Goal: Task Accomplishment & Management: Manage account settings

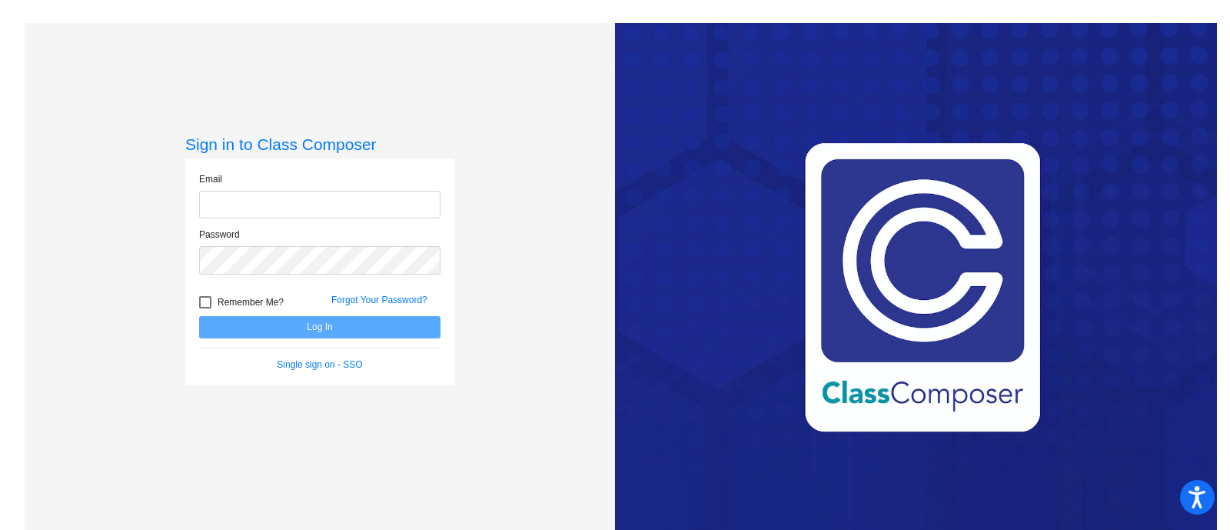
type input "[EMAIL_ADDRESS][DOMAIN_NAME]"
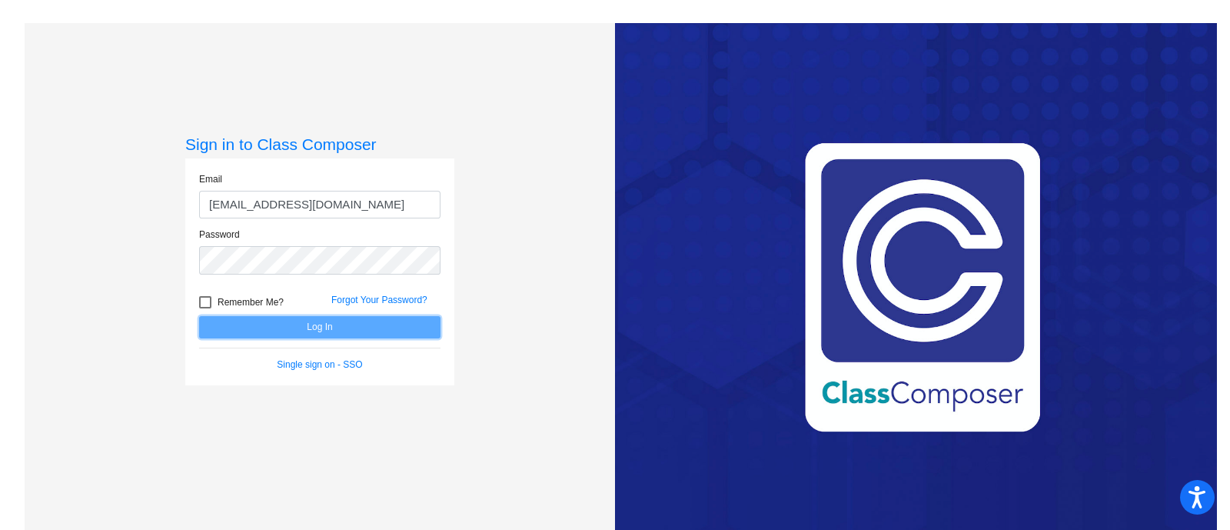
click at [311, 326] on button "Log In" at bounding box center [319, 327] width 241 height 22
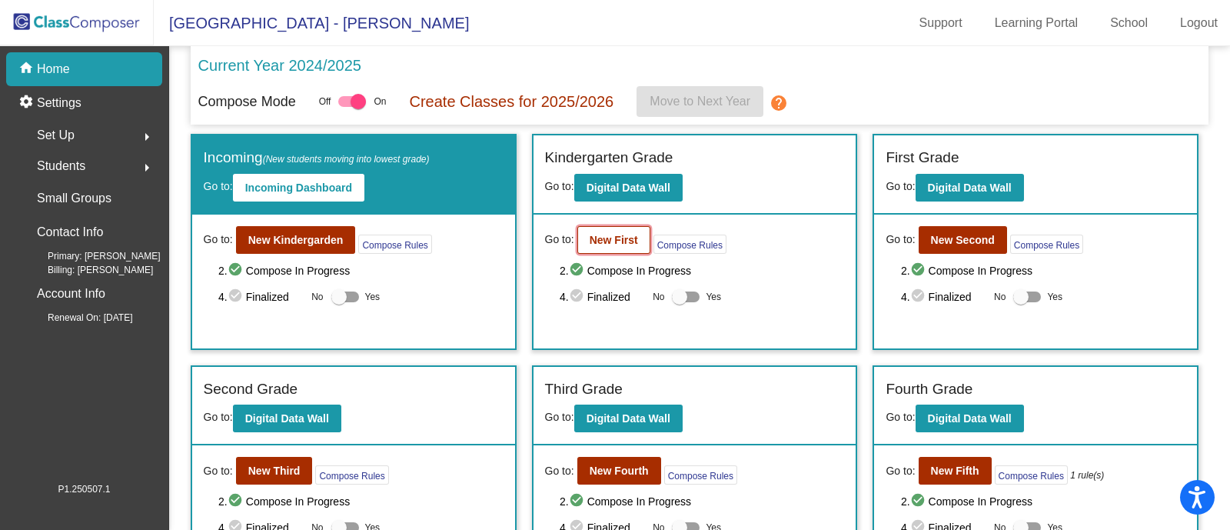
click at [596, 237] on b "New First" at bounding box center [614, 240] width 48 height 12
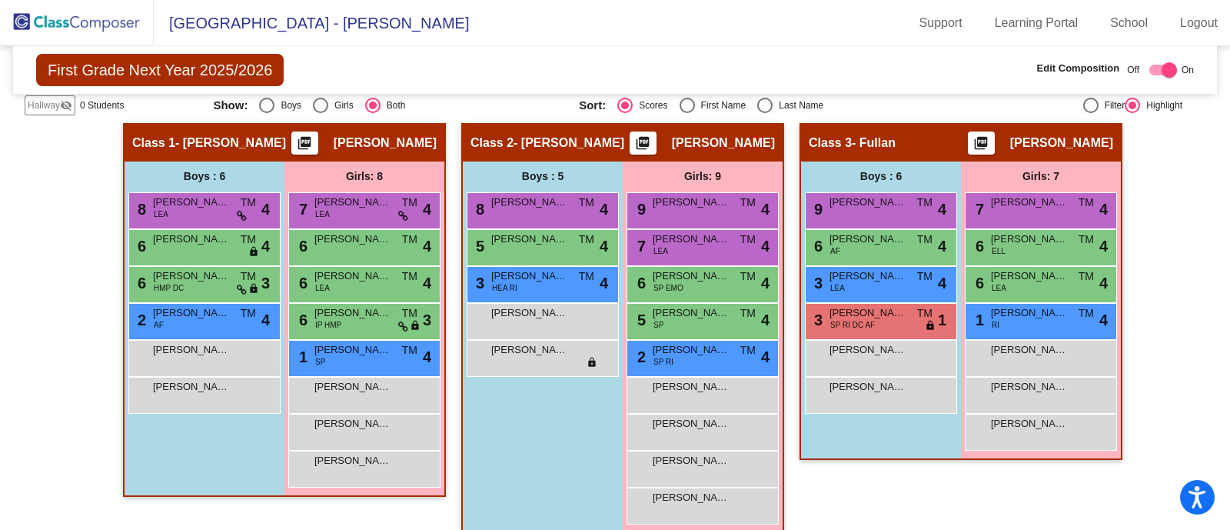
scroll to position [334, 0]
click at [88, 12] on img at bounding box center [77, 22] width 154 height 45
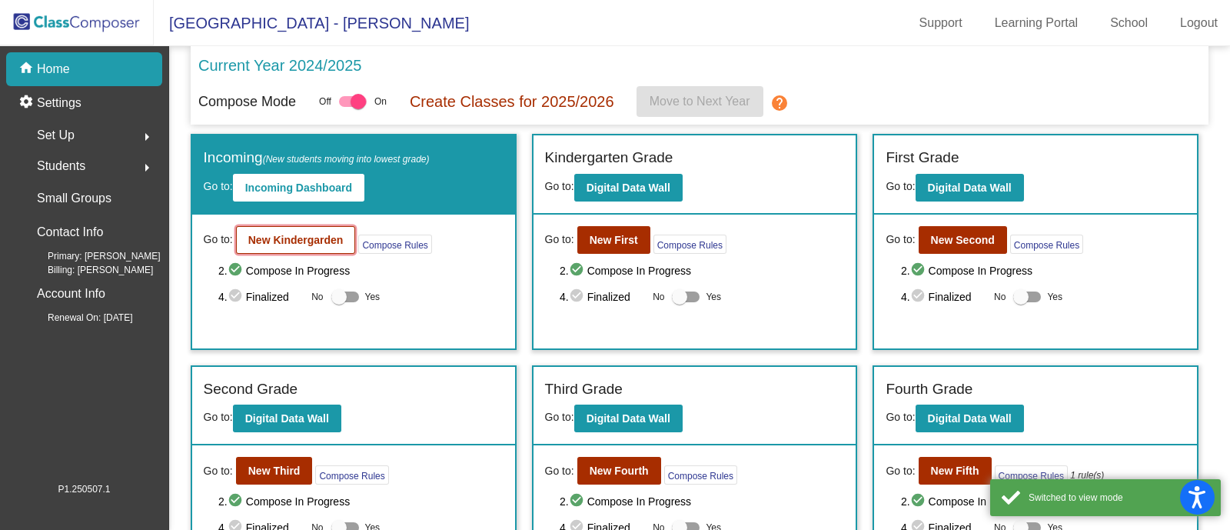
click at [261, 235] on b "New Kindergarden" at bounding box center [295, 240] width 95 height 12
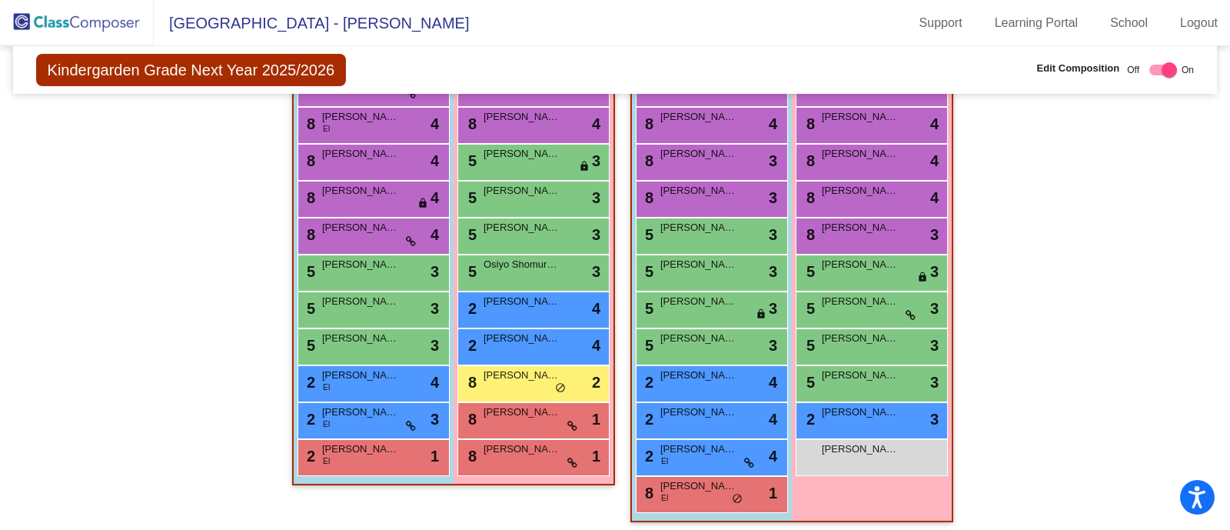
scroll to position [421, 0]
click at [494, 382] on div "8 [PERSON_NAME] lock do_not_disturb_alt 2" at bounding box center [533, 381] width 147 height 32
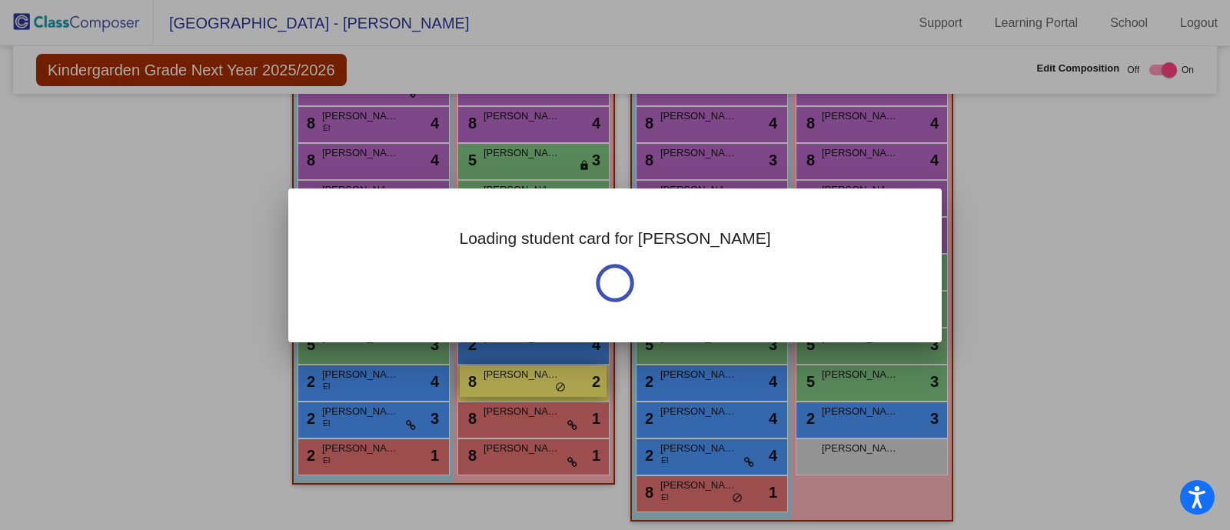
click at [494, 382] on div at bounding box center [615, 265] width 1230 height 530
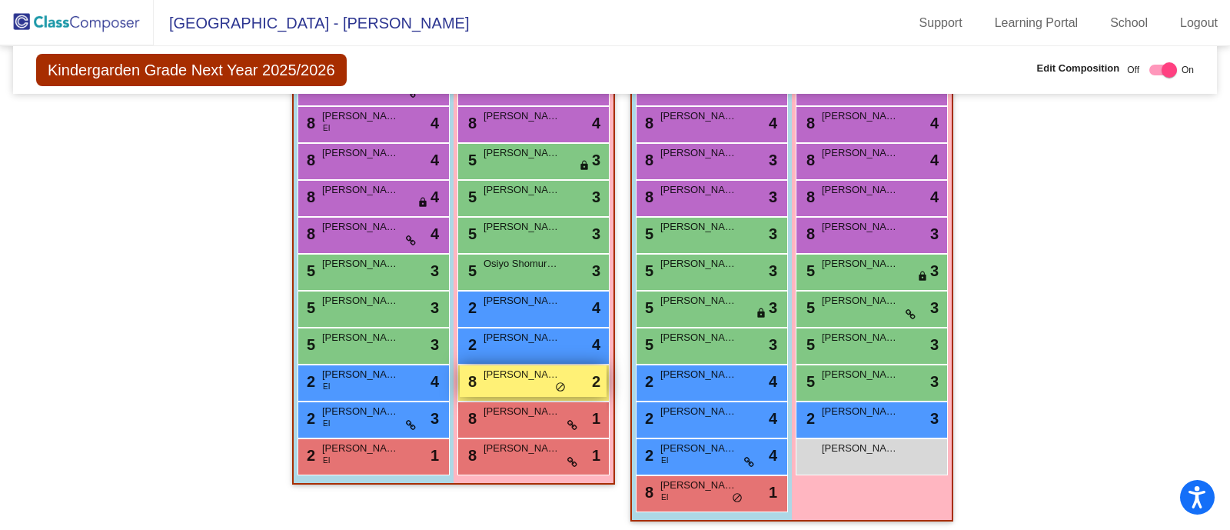
click at [494, 382] on div "8 [PERSON_NAME] lock do_not_disturb_alt 2" at bounding box center [533, 381] width 147 height 32
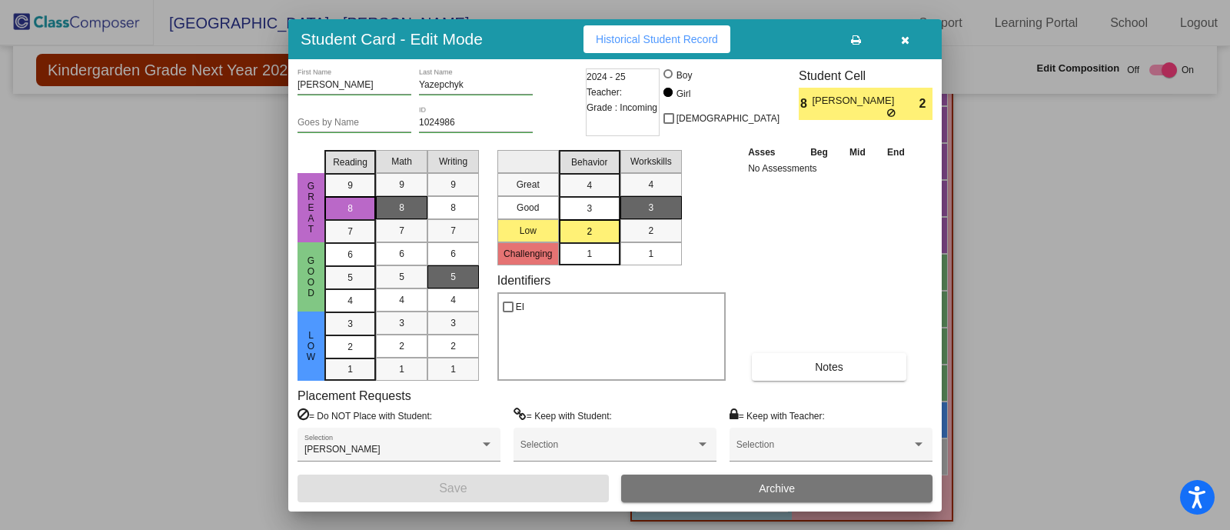
click at [906, 37] on icon "button" at bounding box center [905, 40] width 8 height 11
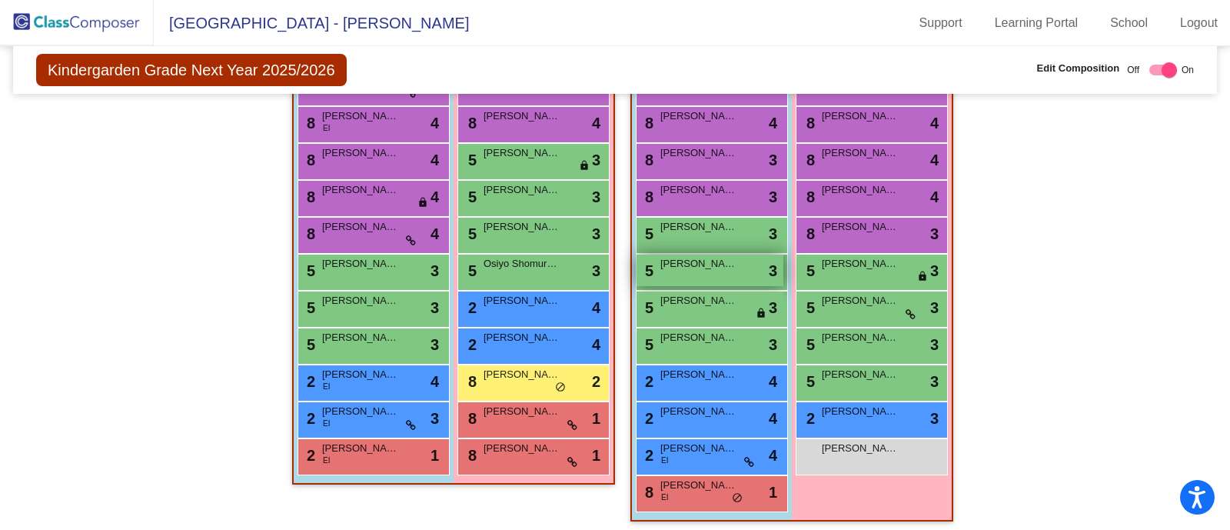
click at [719, 265] on span "[PERSON_NAME]" at bounding box center [699, 263] width 77 height 15
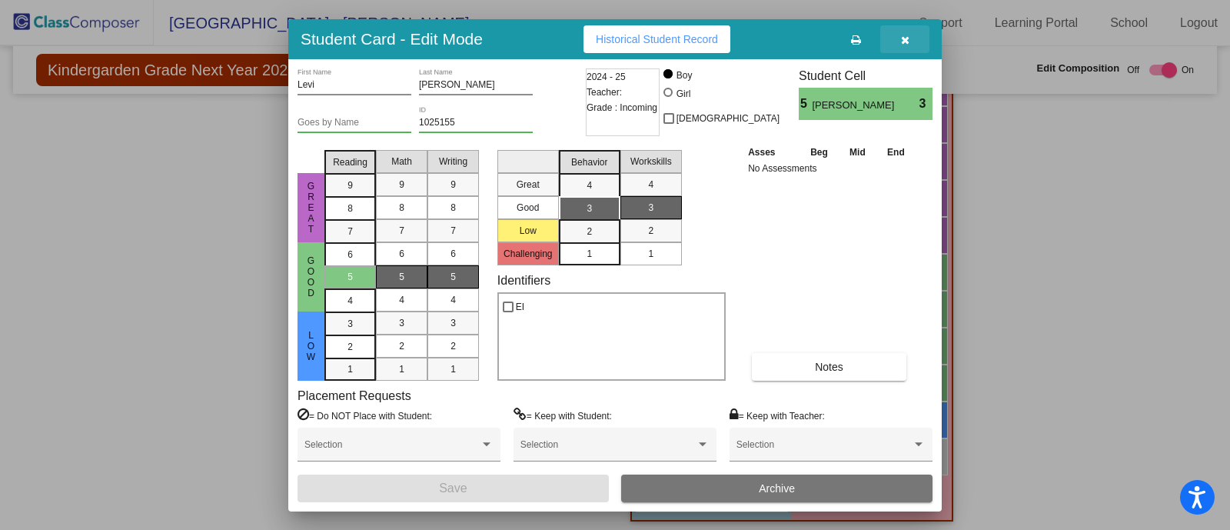
click at [907, 47] on button "button" at bounding box center [904, 39] width 49 height 28
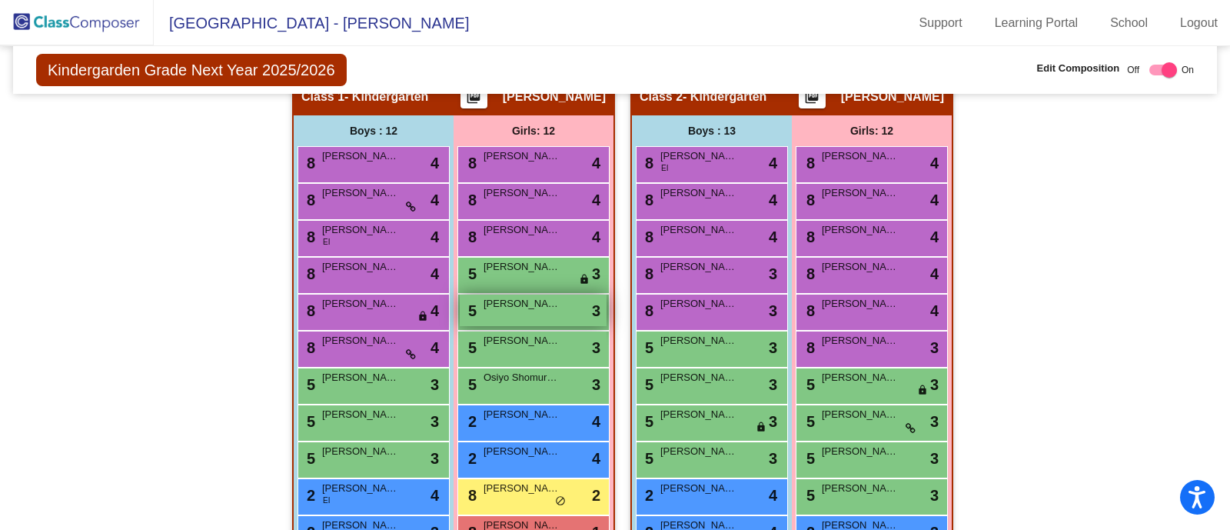
scroll to position [305, 0]
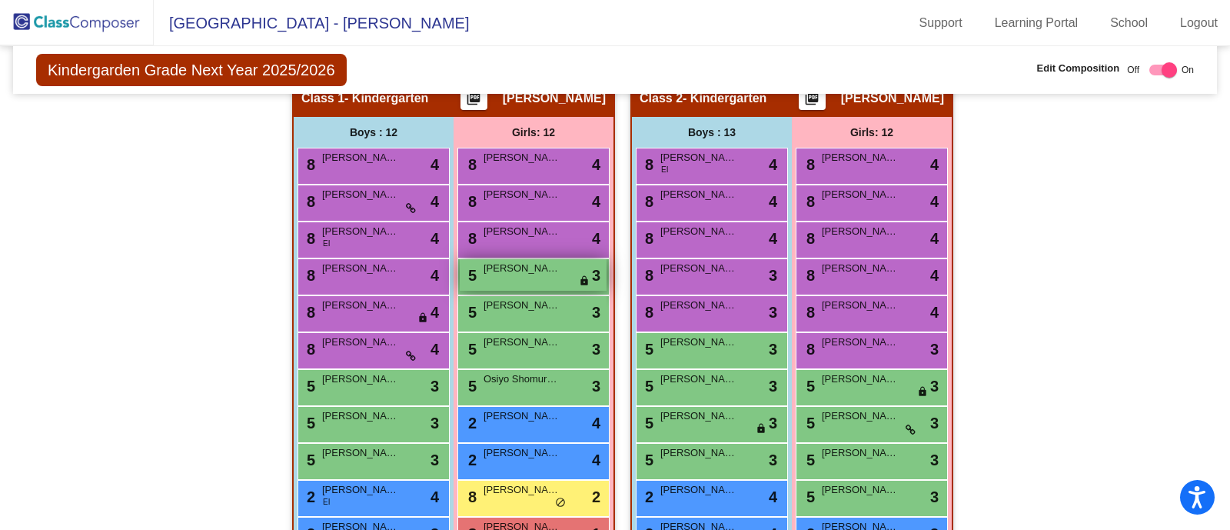
click at [525, 268] on span "[PERSON_NAME]" at bounding box center [522, 268] width 77 height 15
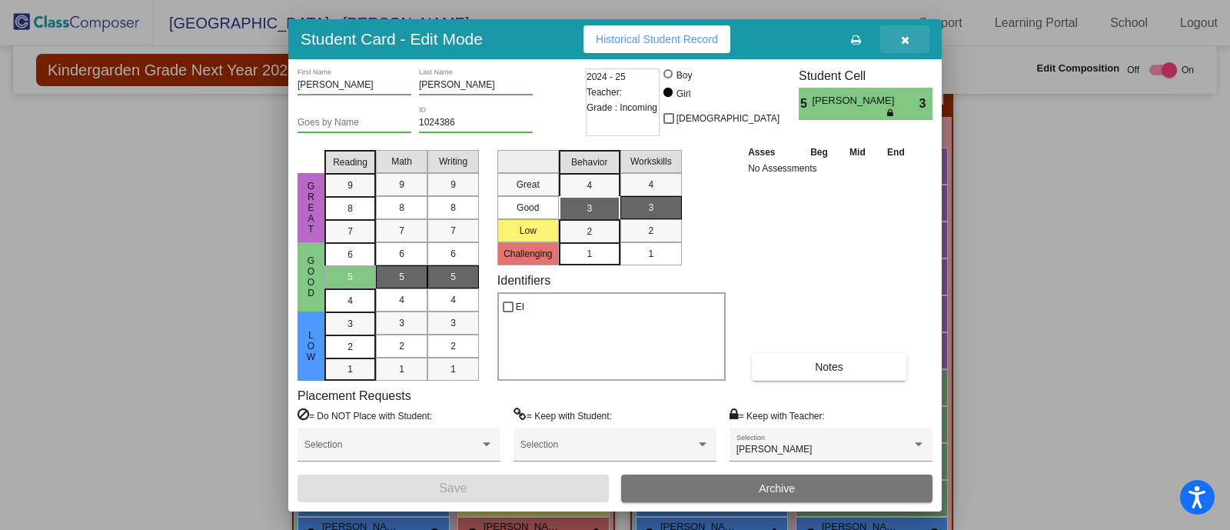
click at [902, 40] on icon "button" at bounding box center [905, 40] width 8 height 11
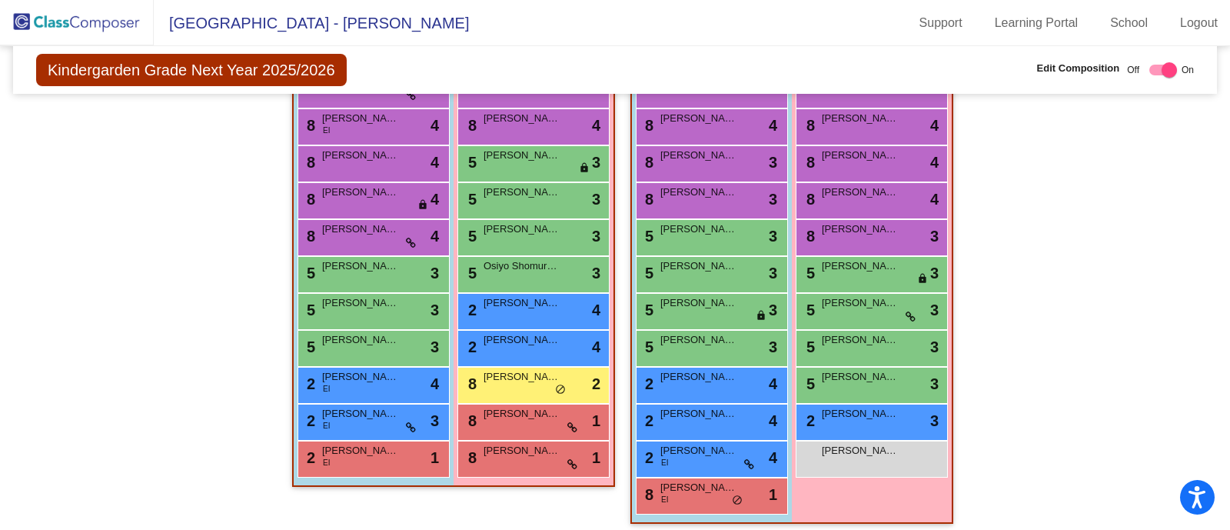
scroll to position [424, 0]
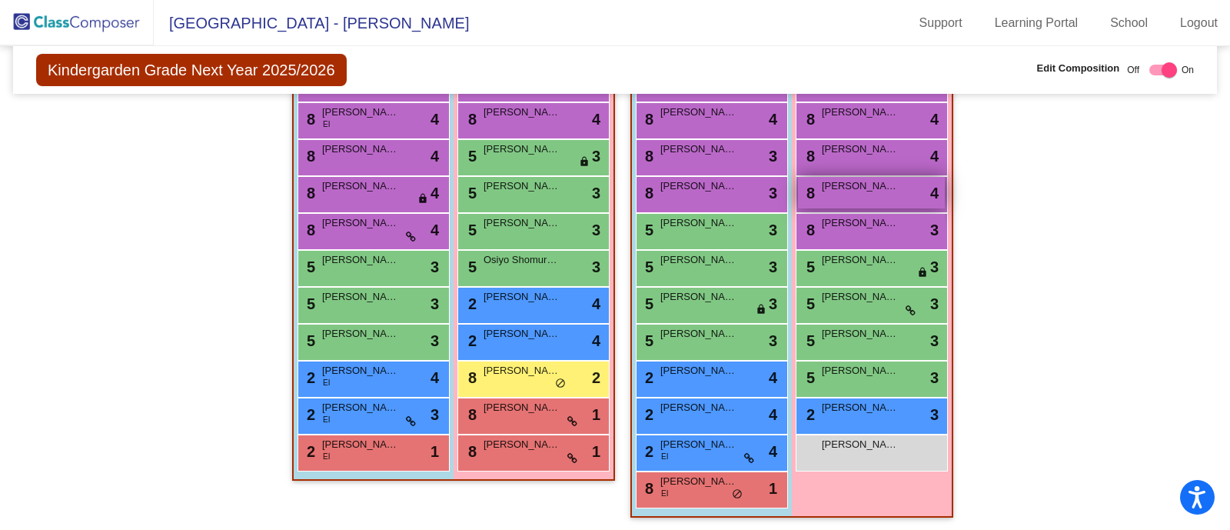
click at [881, 185] on span "[PERSON_NAME]" at bounding box center [860, 185] width 77 height 15
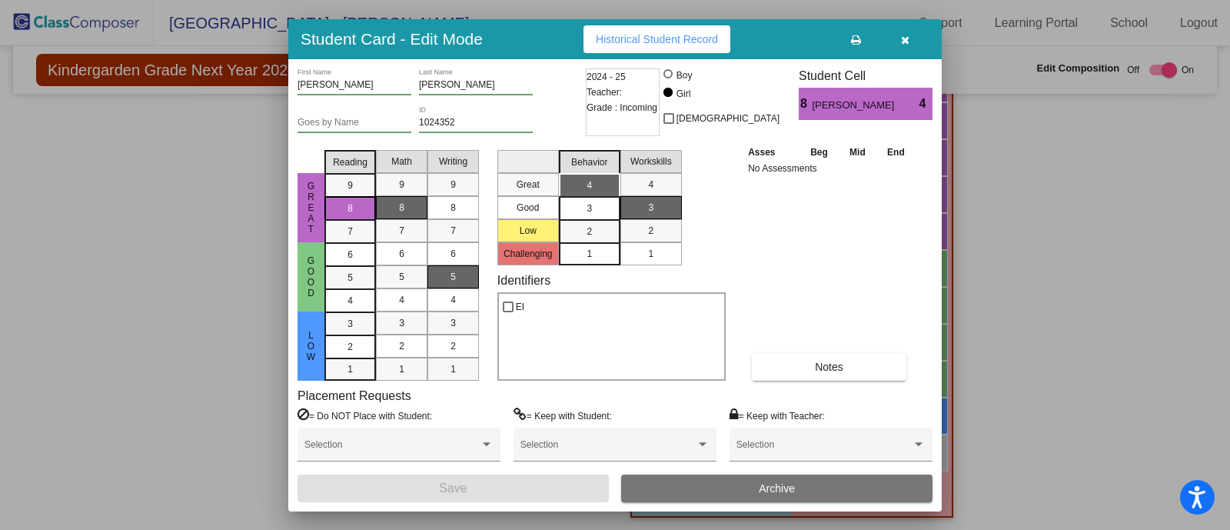
click at [907, 42] on icon "button" at bounding box center [905, 40] width 8 height 11
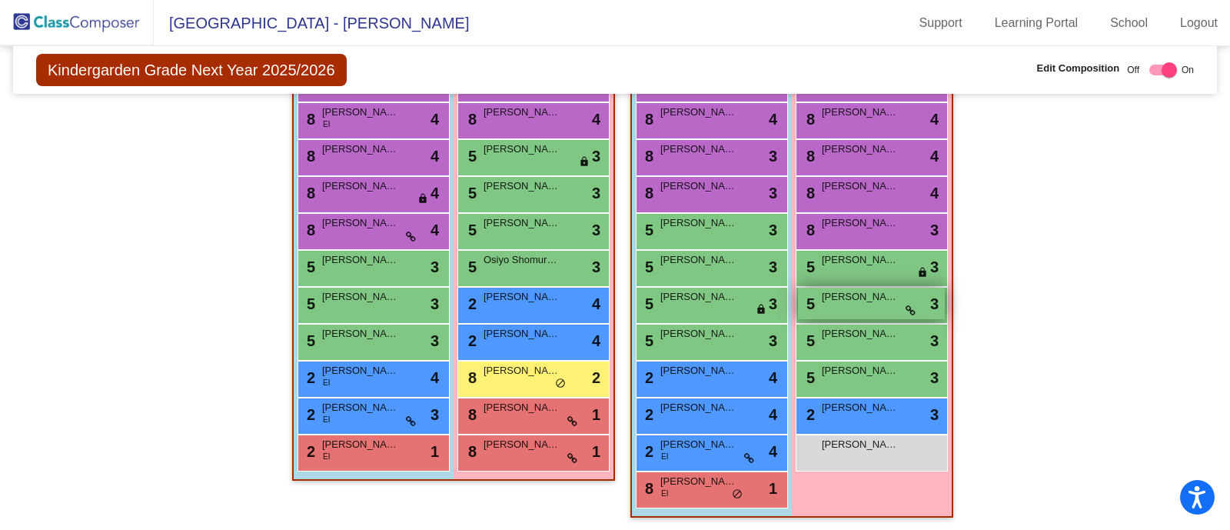
click at [838, 305] on div "5 [PERSON_NAME] lock do_not_disturb_alt 3" at bounding box center [871, 304] width 147 height 32
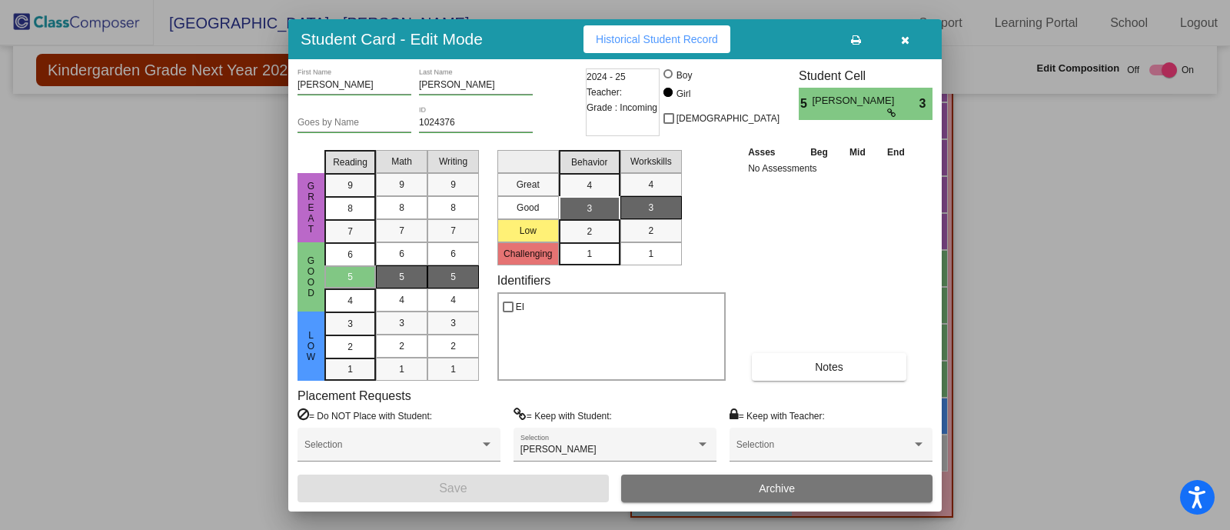
click at [904, 39] on icon "button" at bounding box center [905, 40] width 8 height 11
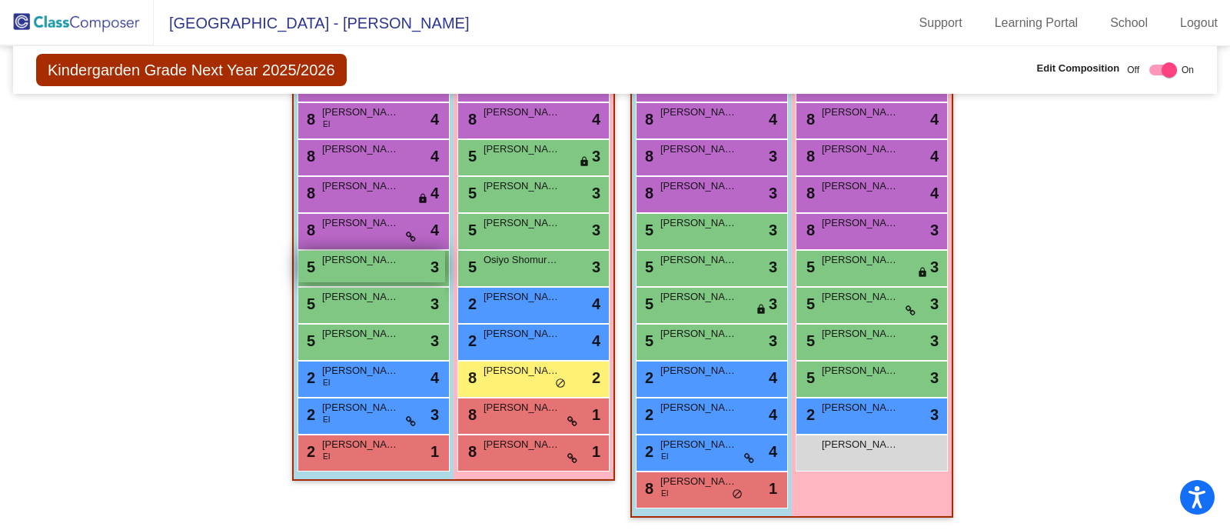
click at [361, 271] on div "5 [PERSON_NAME] lock do_not_disturb_alt 3" at bounding box center [371, 267] width 147 height 32
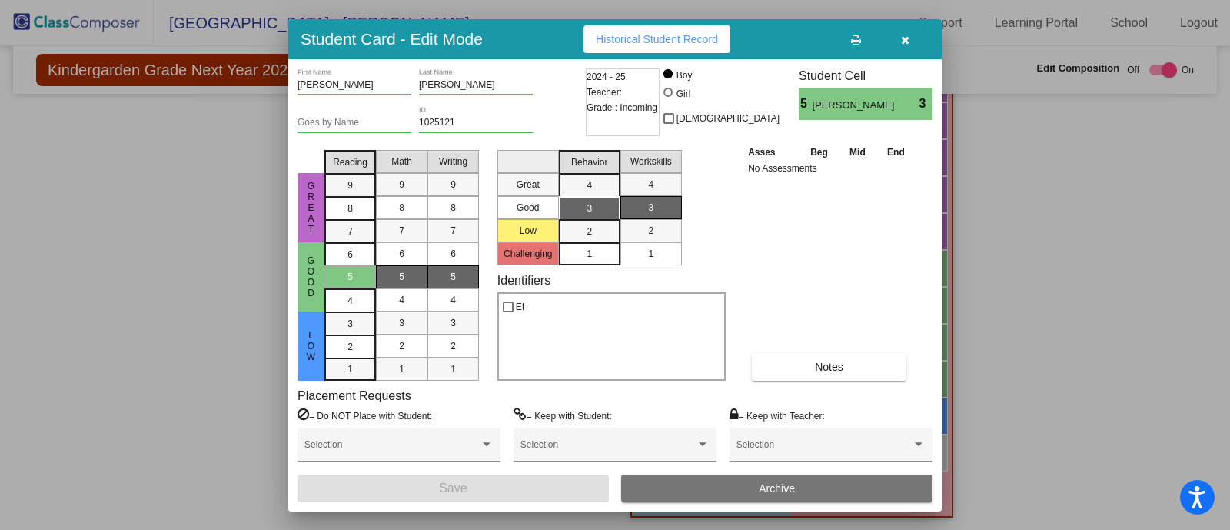
click at [910, 38] on button "button" at bounding box center [904, 39] width 49 height 28
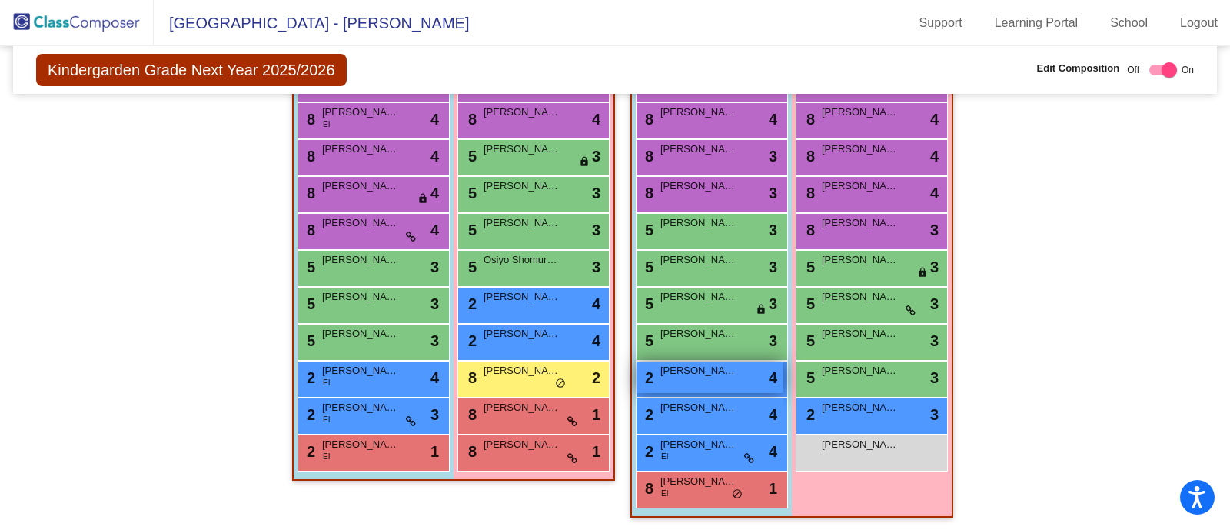
click at [705, 363] on span "[PERSON_NAME]" at bounding box center [699, 370] width 77 height 15
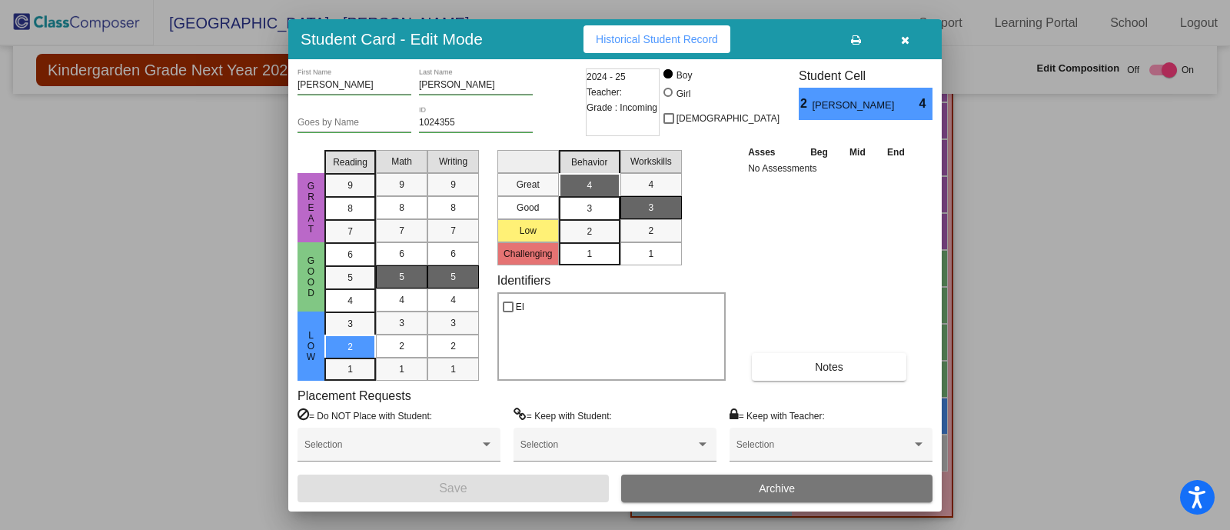
click at [907, 39] on icon "button" at bounding box center [905, 40] width 8 height 11
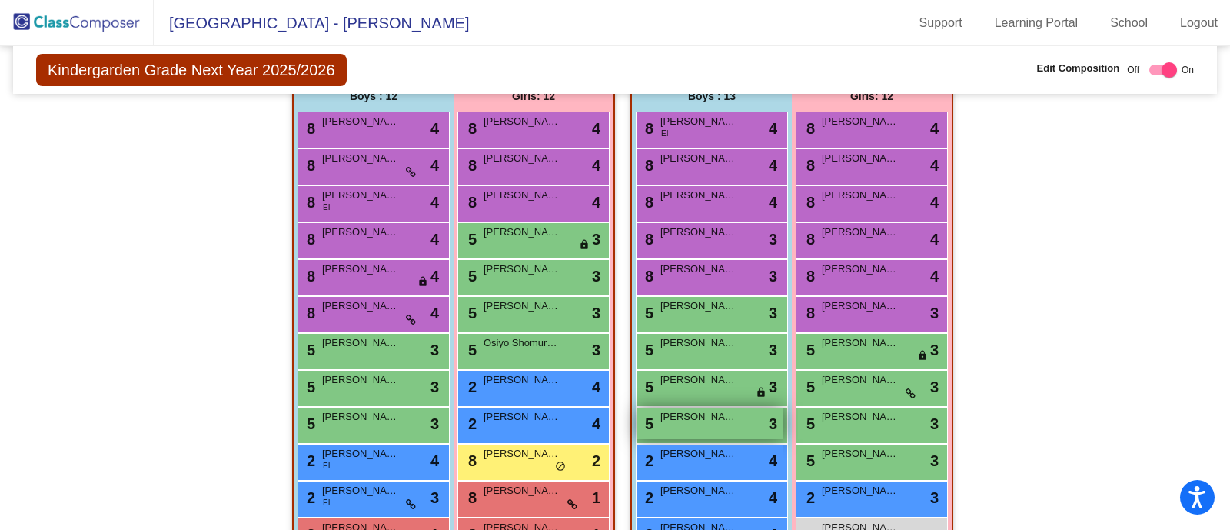
scroll to position [348, 0]
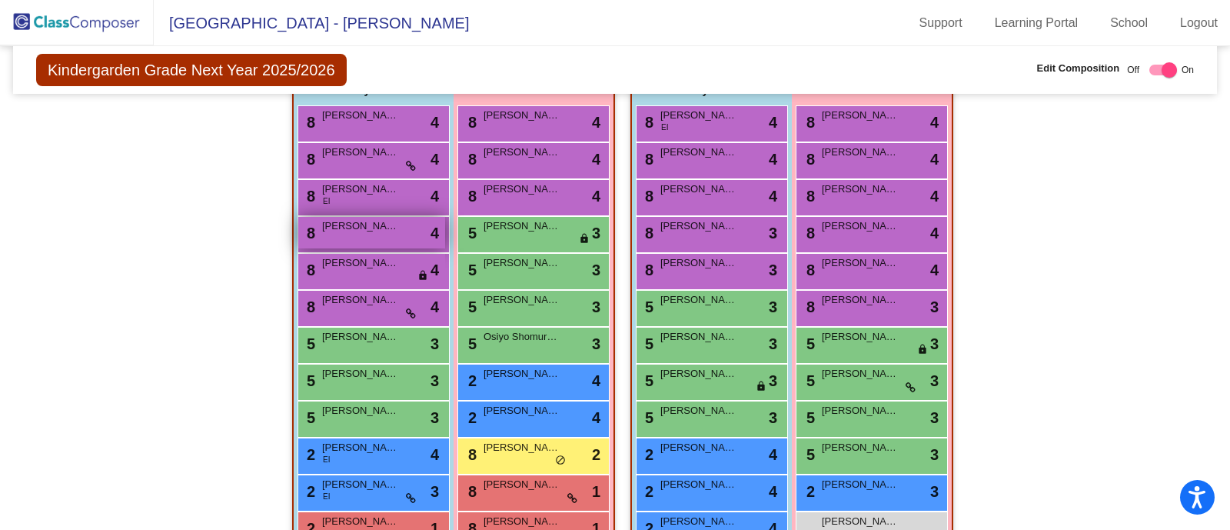
click at [401, 225] on div "8 [PERSON_NAME] lock do_not_disturb_alt 4" at bounding box center [371, 233] width 147 height 32
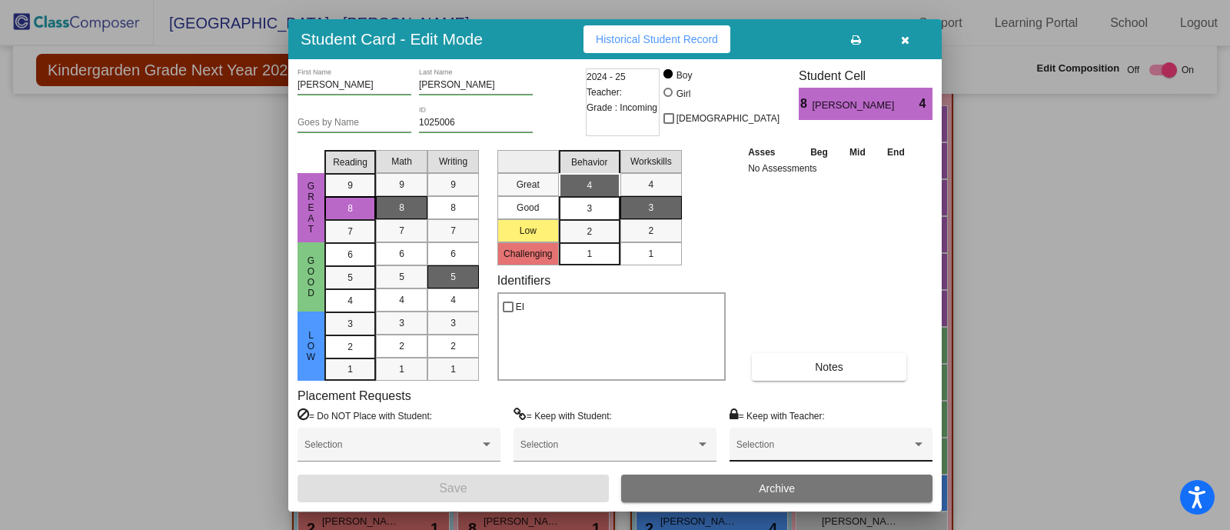
click at [790, 438] on div "Selection" at bounding box center [831, 448] width 189 height 28
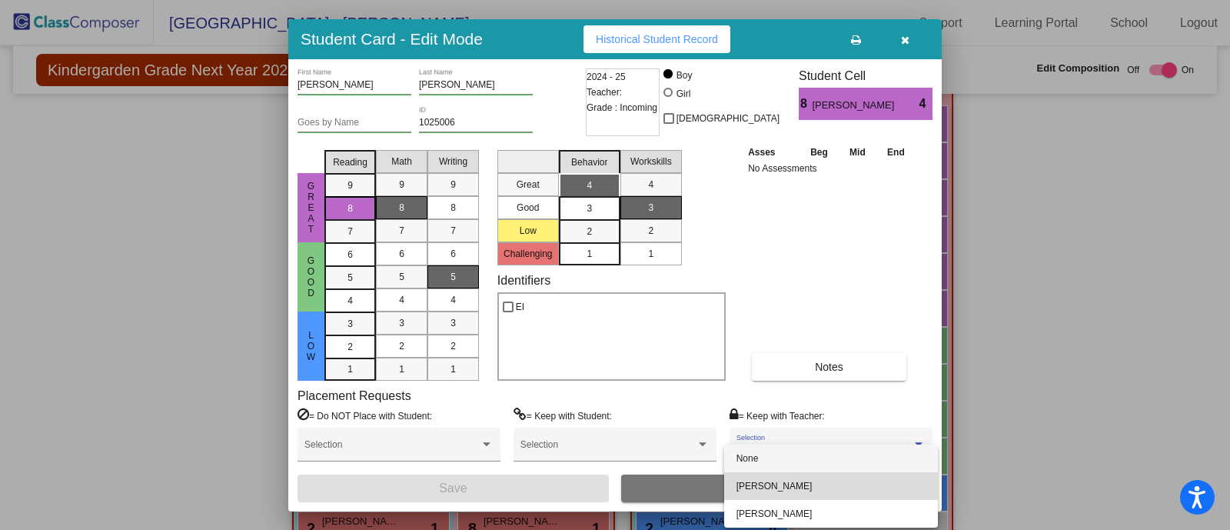
click at [768, 480] on span "[PERSON_NAME]" at bounding box center [831, 486] width 189 height 28
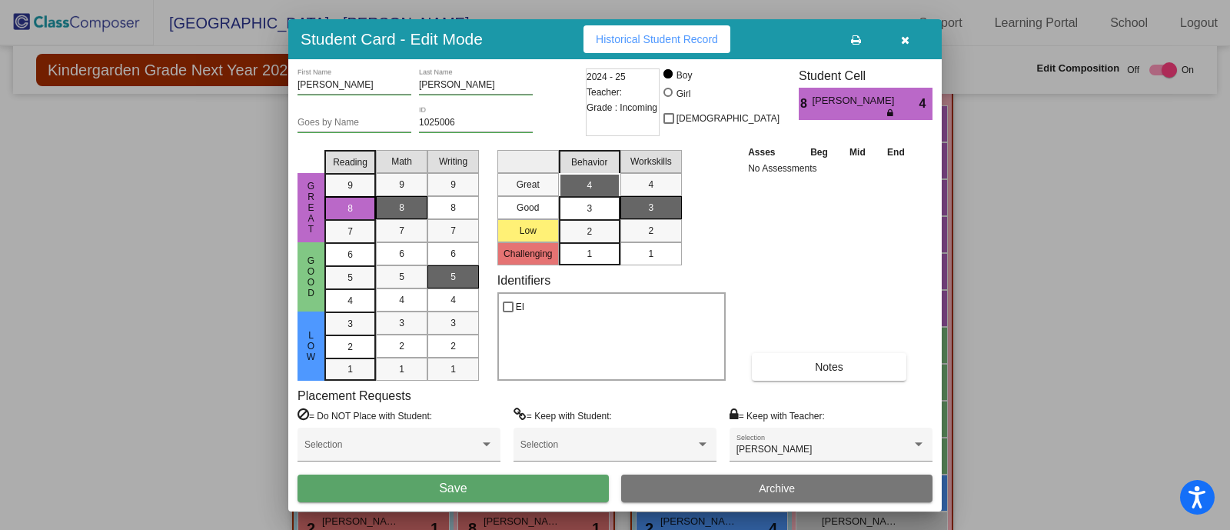
click at [524, 508] on div "[PERSON_NAME] First Name [PERSON_NAME] Last Name Goes by Name 1025006 ID 2024 -…" at bounding box center [615, 285] width 654 height 452
click at [526, 494] on button "Save" at bounding box center [453, 488] width 311 height 28
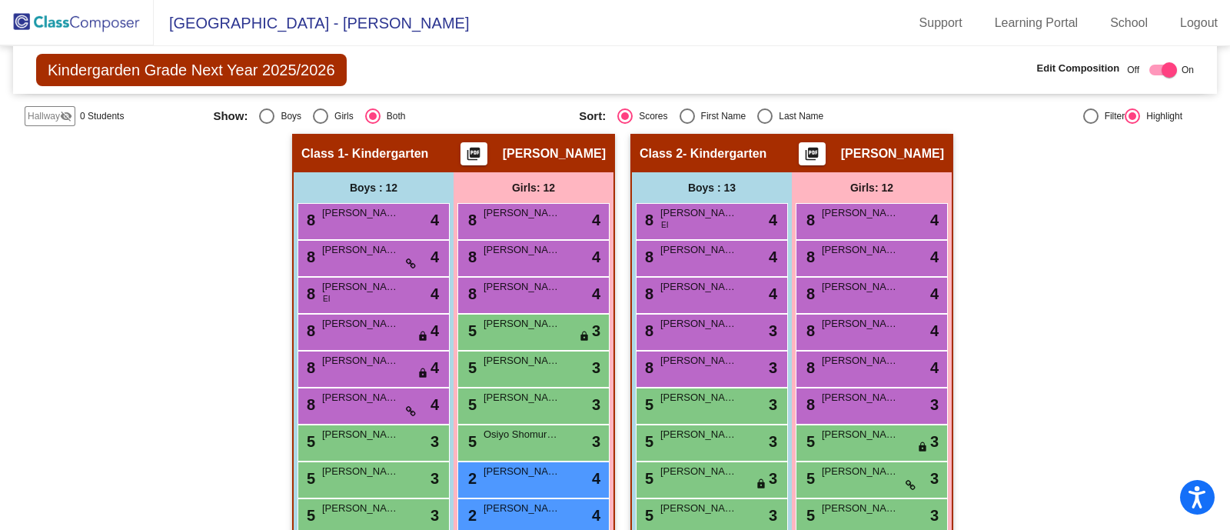
scroll to position [282, 0]
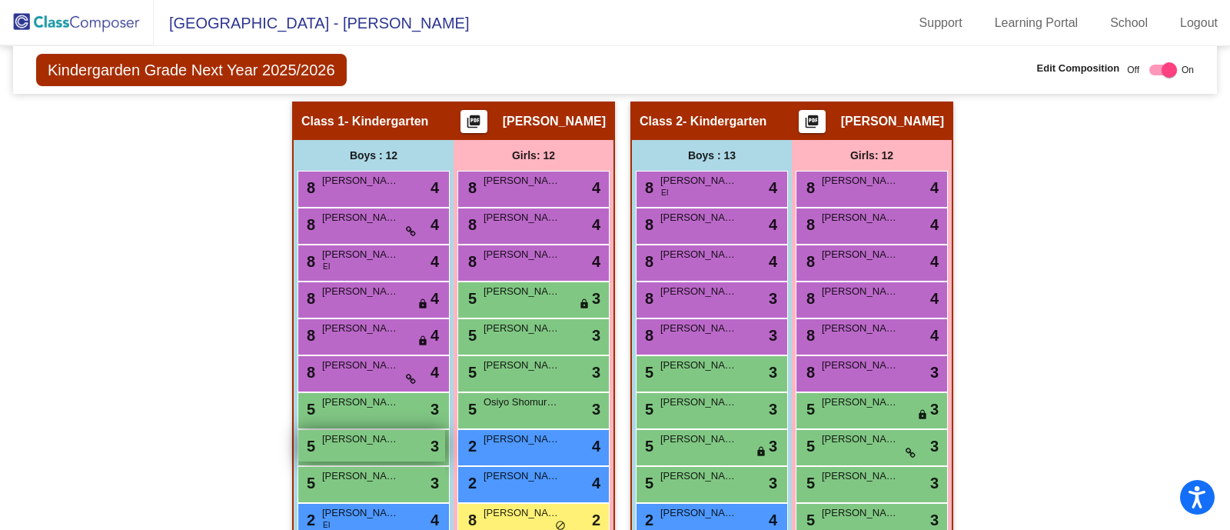
click at [338, 447] on div "5 [PERSON_NAME] lock do_not_disturb_alt 3" at bounding box center [371, 446] width 147 height 32
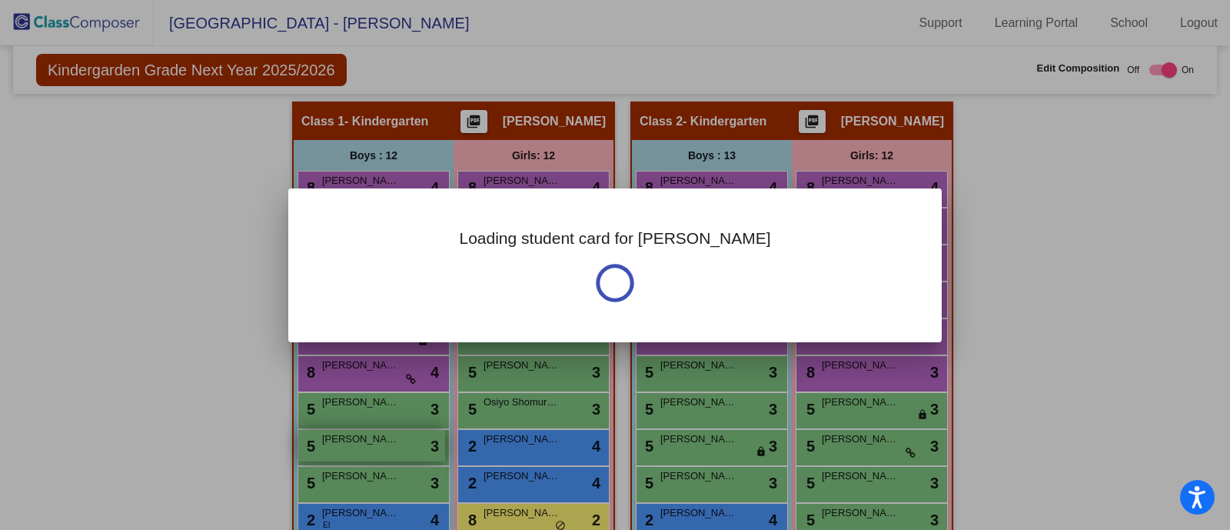
click at [338, 447] on div at bounding box center [615, 265] width 1230 height 530
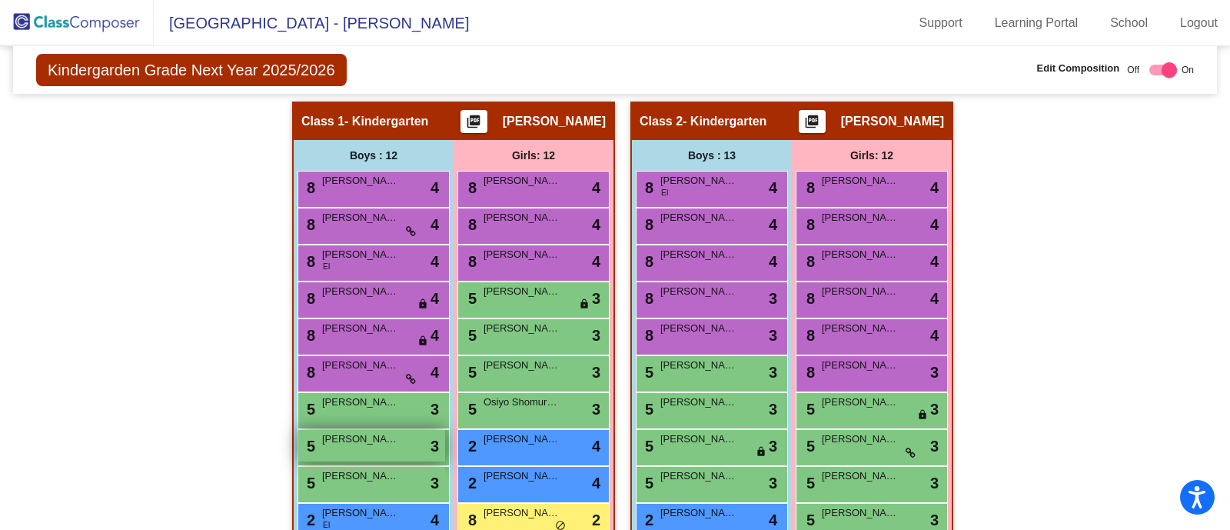
click at [338, 447] on div "5 [PERSON_NAME] lock do_not_disturb_alt 3" at bounding box center [371, 446] width 147 height 32
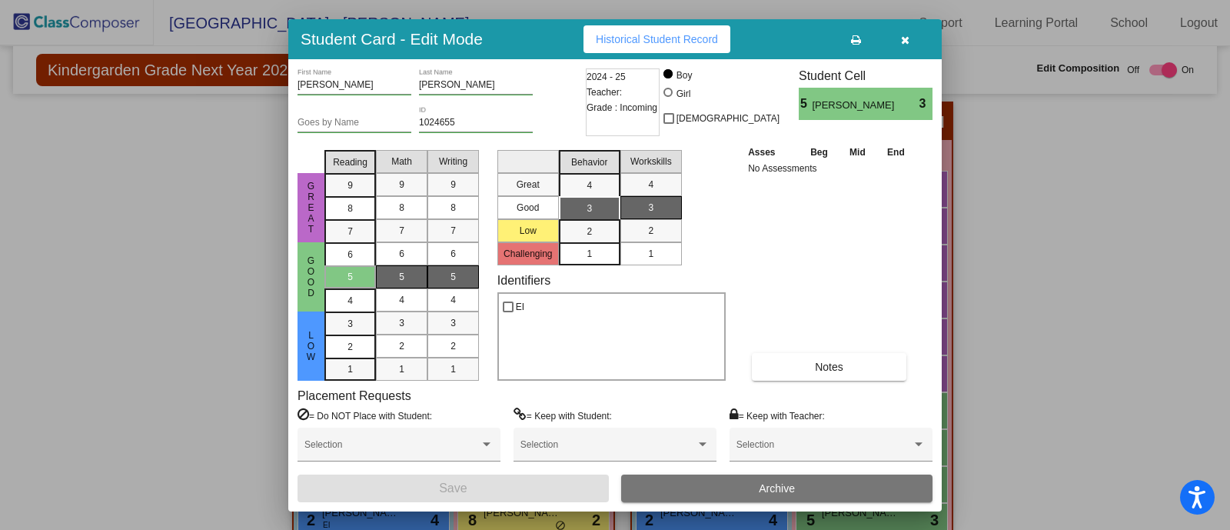
click at [907, 39] on icon "button" at bounding box center [905, 40] width 8 height 11
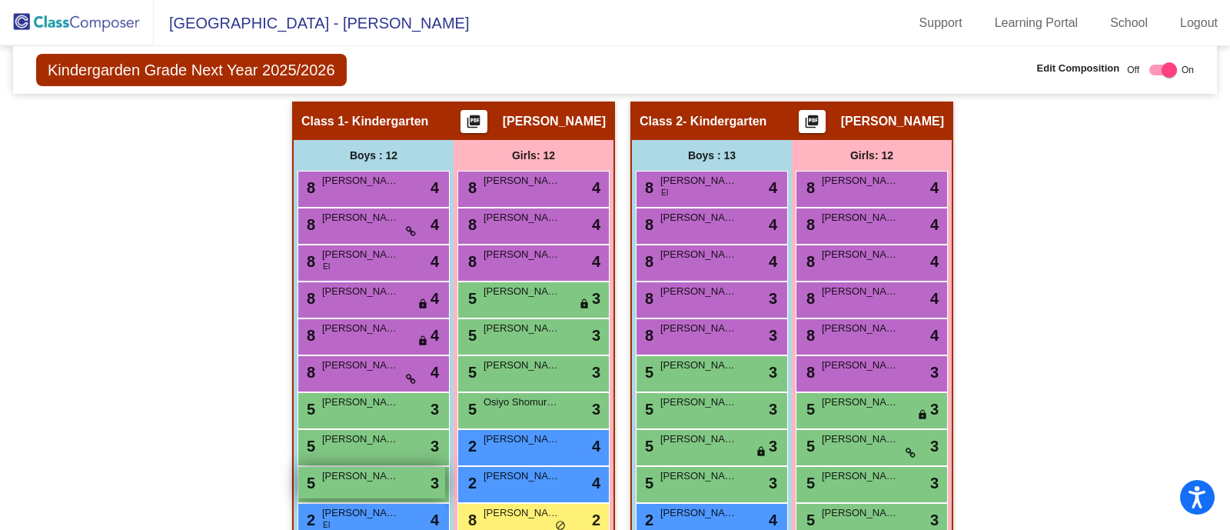
click at [404, 470] on div "5 [PERSON_NAME] lock do_not_disturb_alt 3" at bounding box center [371, 483] width 147 height 32
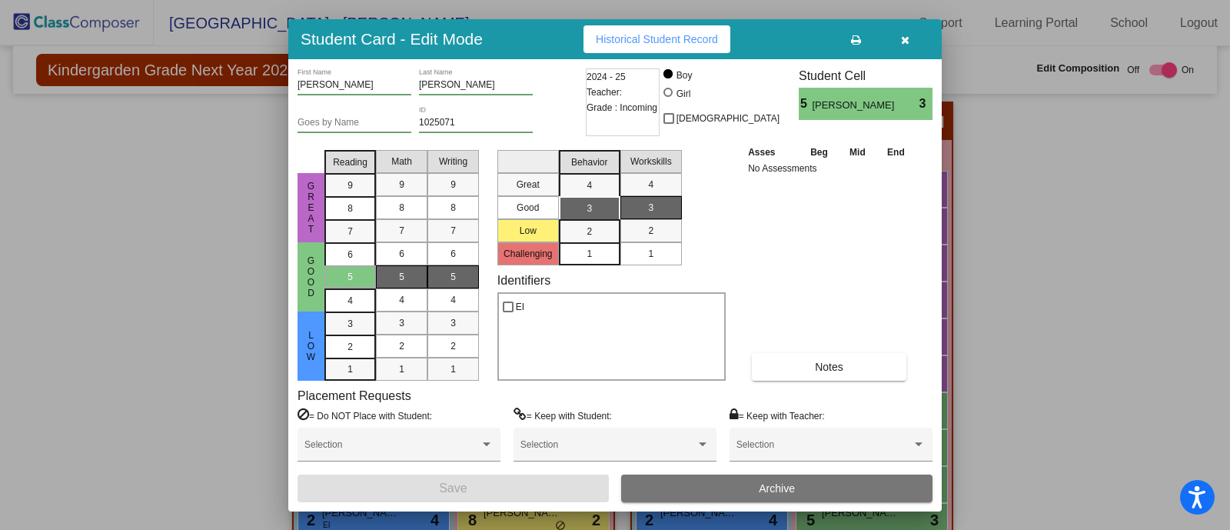
click at [213, 268] on div at bounding box center [615, 265] width 1230 height 530
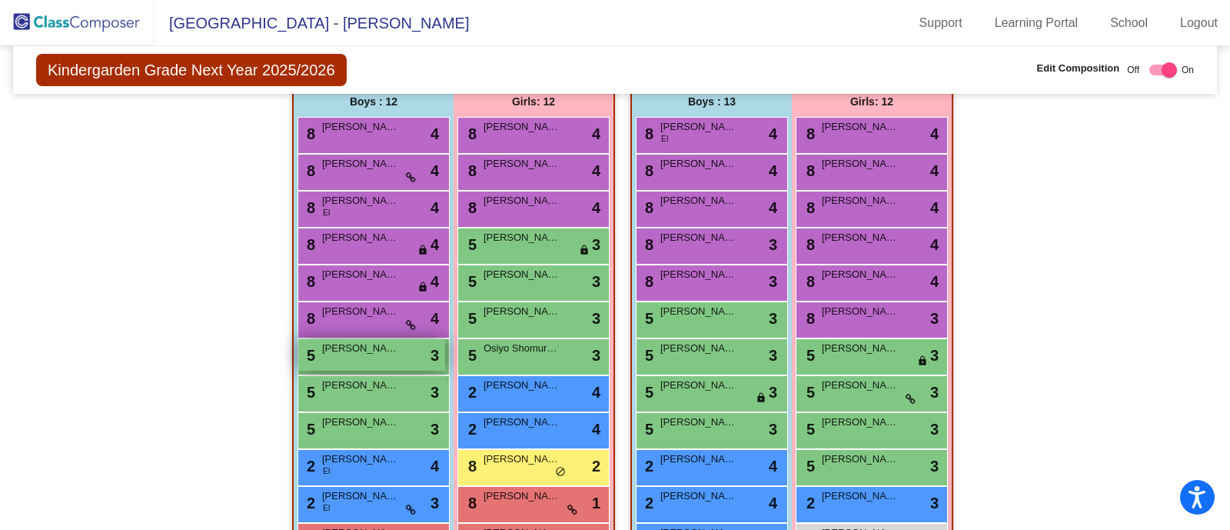
scroll to position [349, 0]
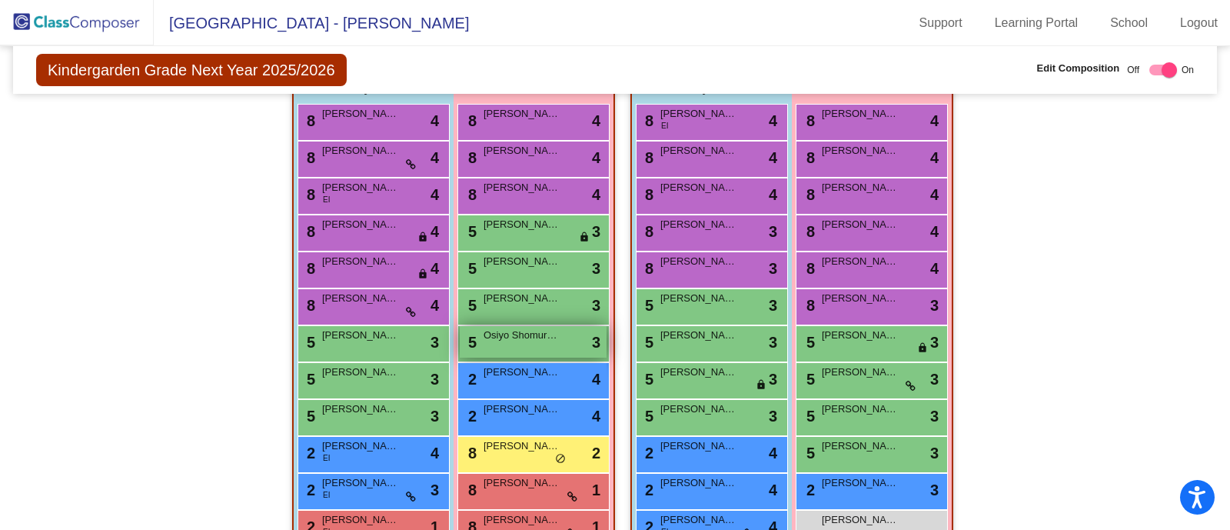
click at [519, 340] on div "5 Osiyo Shomurodova lock do_not_disturb_alt 3" at bounding box center [533, 342] width 147 height 32
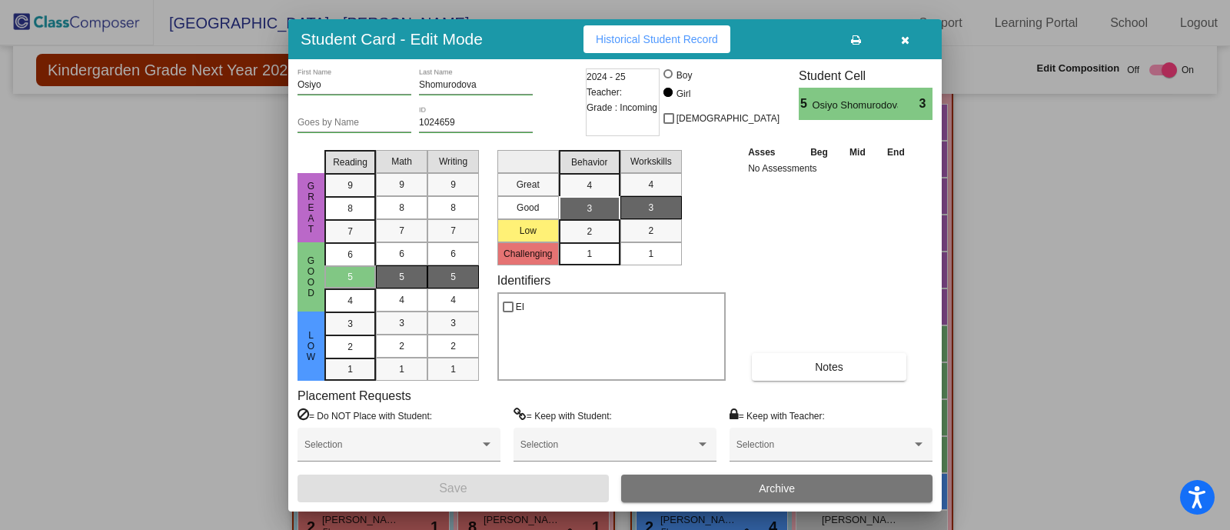
click at [238, 251] on div at bounding box center [615, 265] width 1230 height 530
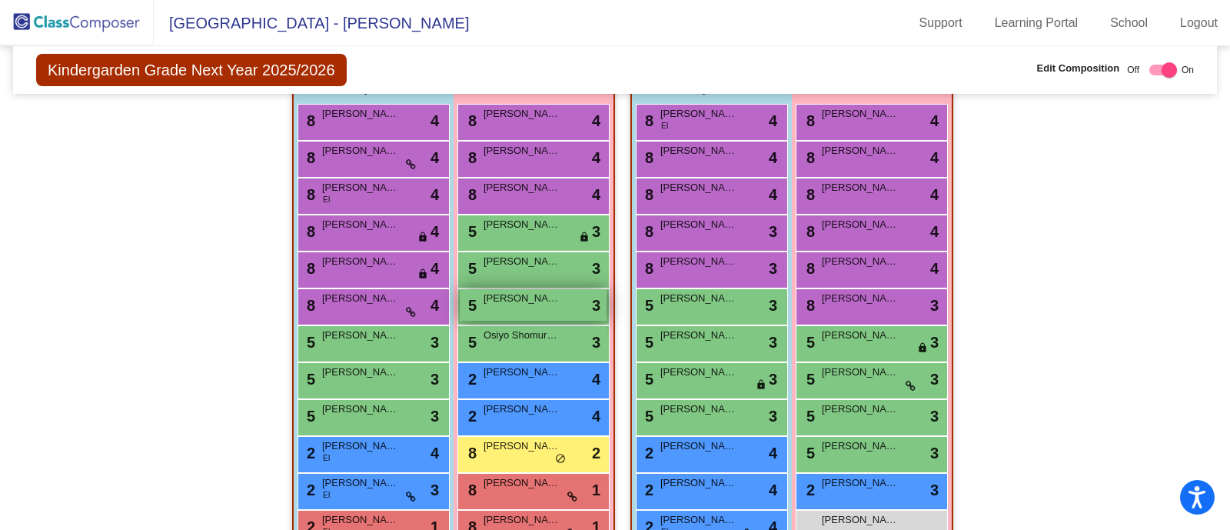
click at [534, 301] on span "[PERSON_NAME]" at bounding box center [522, 298] width 77 height 15
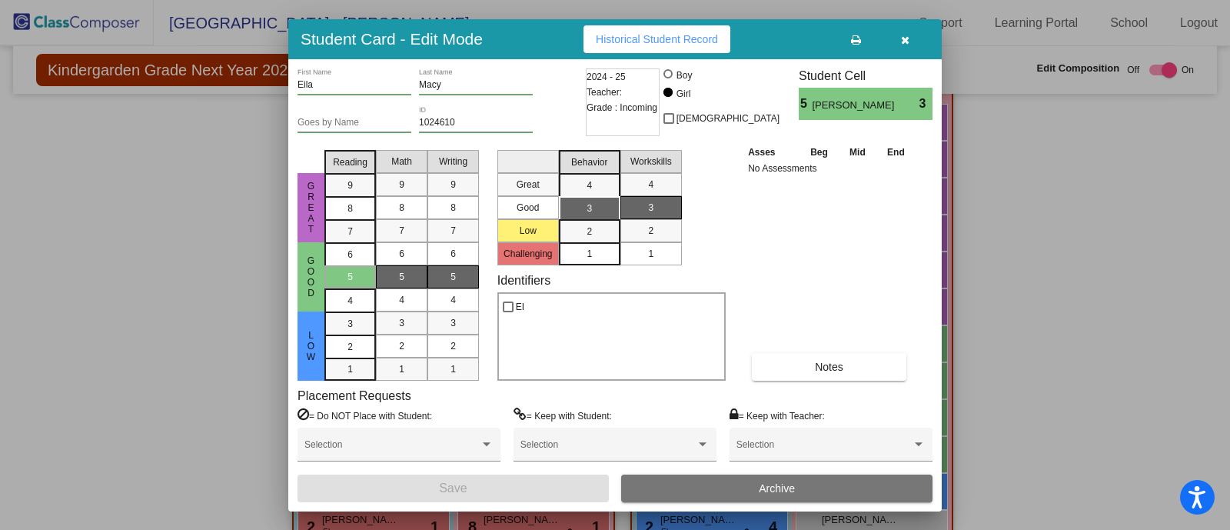
click at [165, 312] on div at bounding box center [615, 265] width 1230 height 530
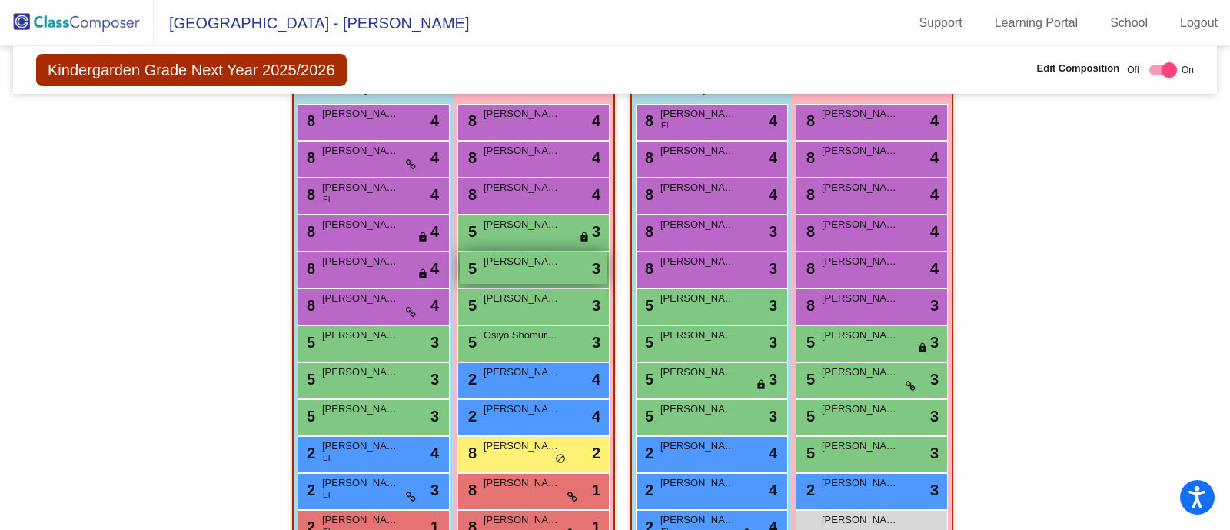
click at [536, 268] on div "5 [PERSON_NAME] lock do_not_disturb_alt 3" at bounding box center [533, 268] width 147 height 32
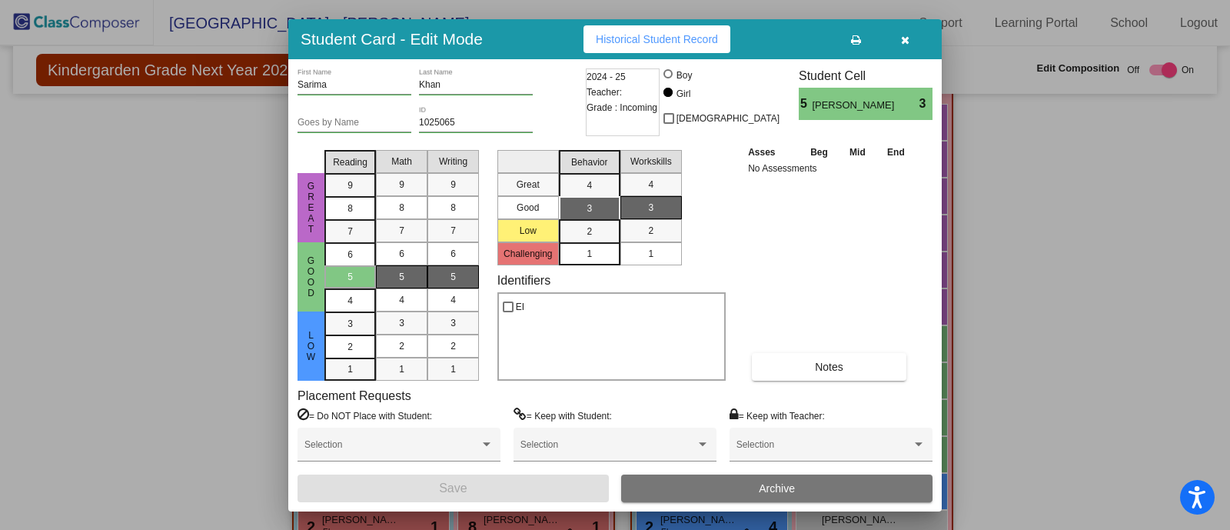
click at [191, 213] on div at bounding box center [615, 265] width 1230 height 530
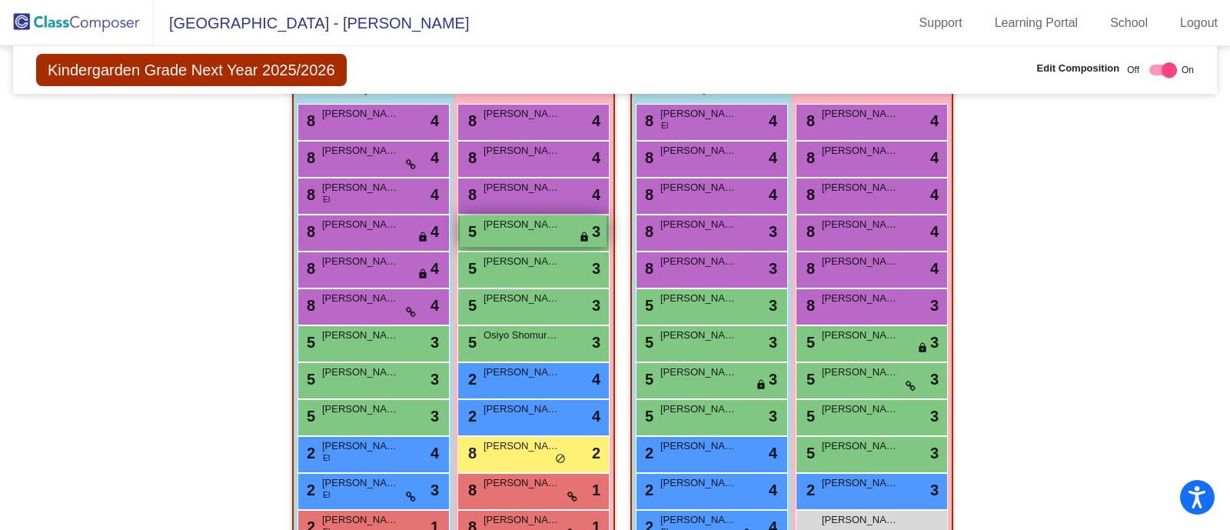
click at [546, 228] on span "[PERSON_NAME]" at bounding box center [522, 224] width 77 height 15
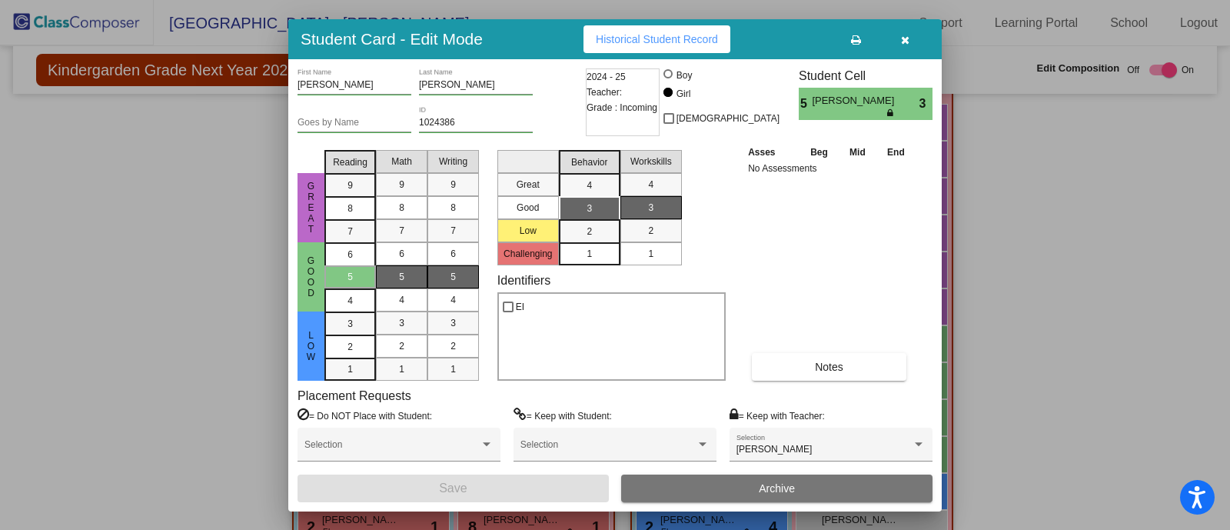
click at [185, 270] on div at bounding box center [615, 265] width 1230 height 530
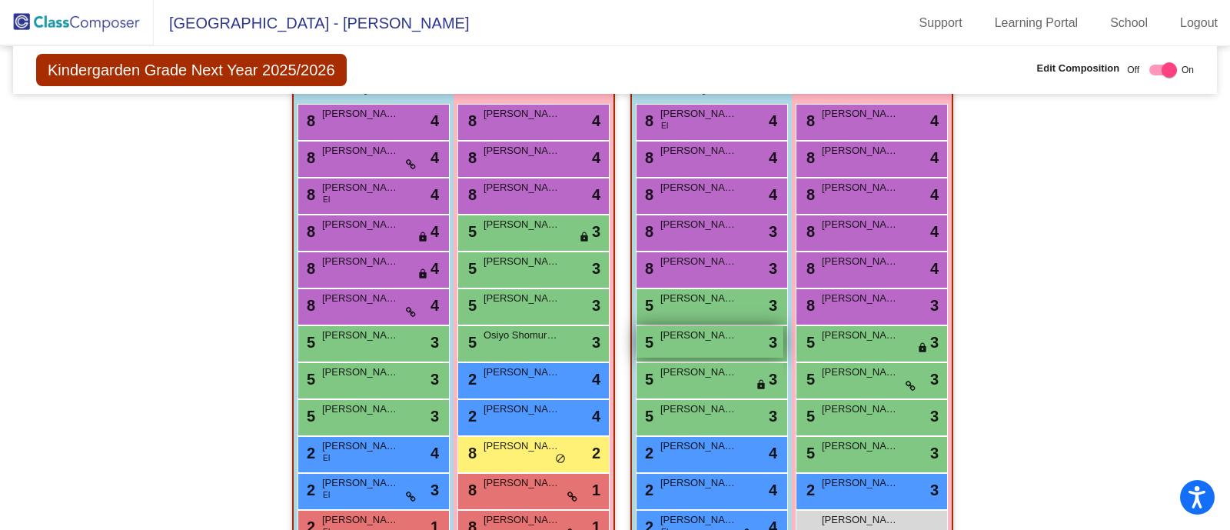
click at [661, 332] on span "[PERSON_NAME]" at bounding box center [699, 335] width 77 height 15
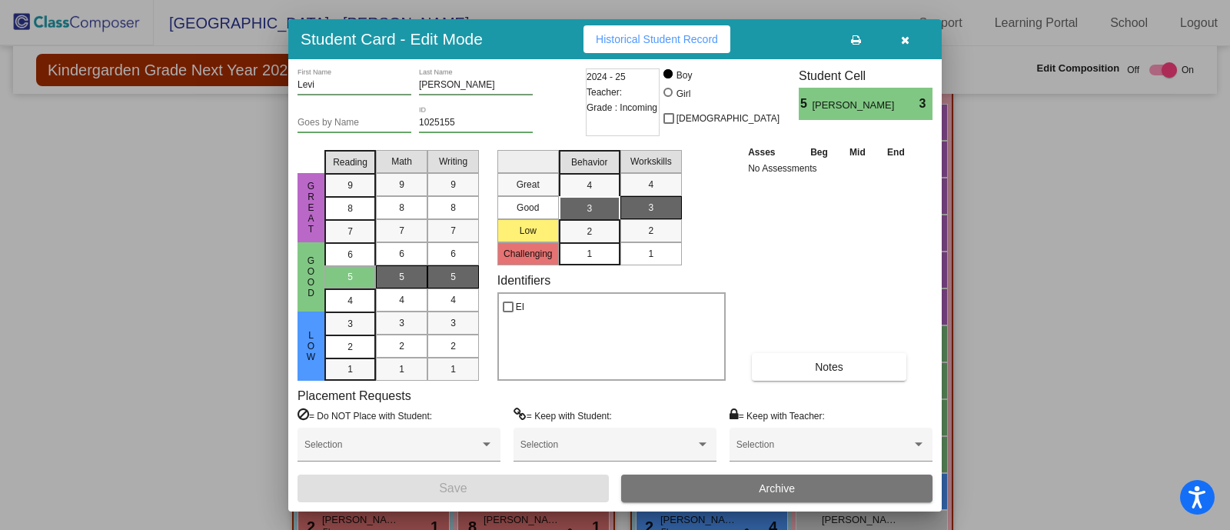
click at [204, 281] on div at bounding box center [615, 265] width 1230 height 530
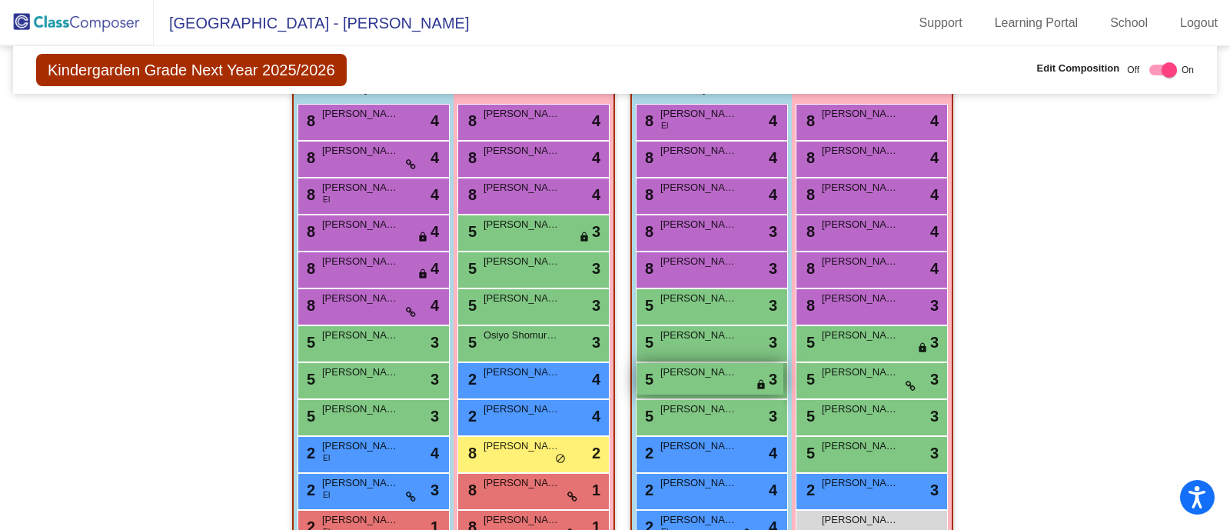
click at [687, 382] on div "5 [PERSON_NAME] lock do_not_disturb_alt 3" at bounding box center [710, 379] width 147 height 32
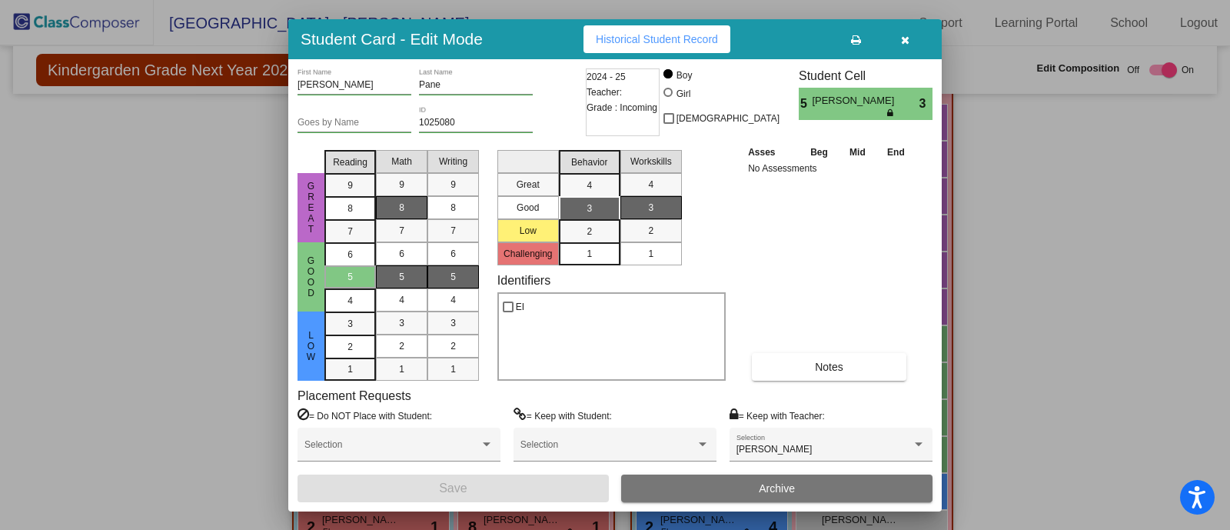
click at [405, 208] on div "8" at bounding box center [402, 207] width 30 height 23
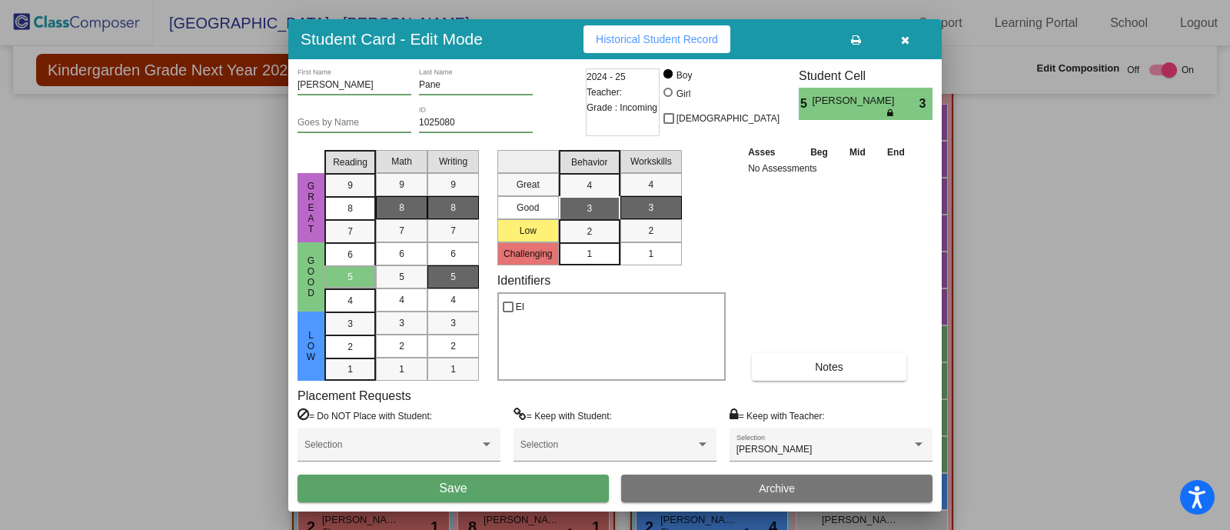
click at [456, 205] on div "8" at bounding box center [453, 207] width 30 height 23
click at [343, 197] on div "8" at bounding box center [350, 185] width 30 height 23
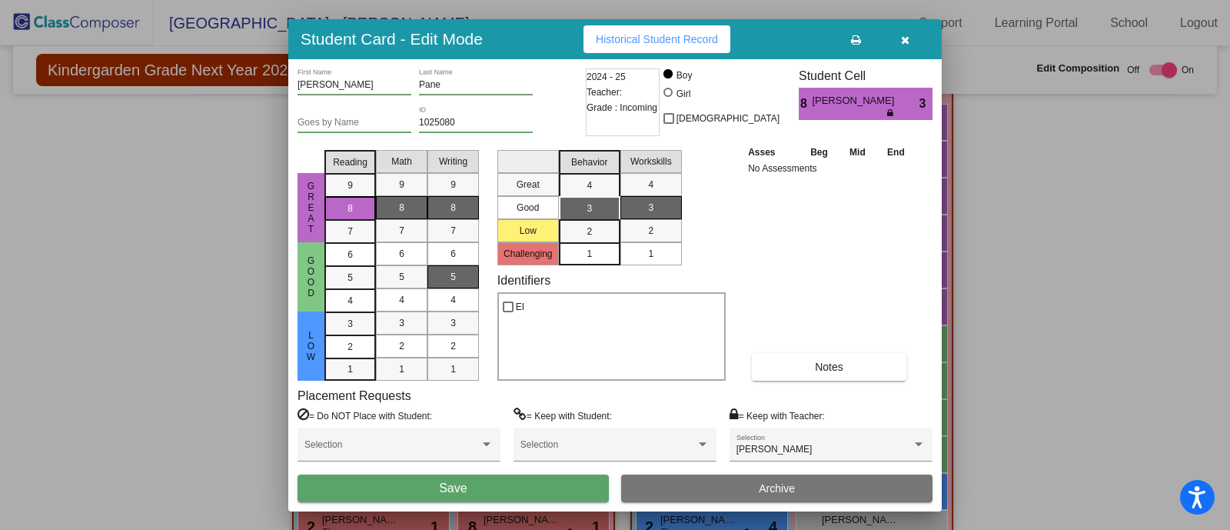
click at [458, 270] on div "5" at bounding box center [453, 276] width 30 height 23
click at [594, 185] on div "4" at bounding box center [589, 185] width 30 height 23
click at [504, 498] on button "Save" at bounding box center [453, 488] width 311 height 28
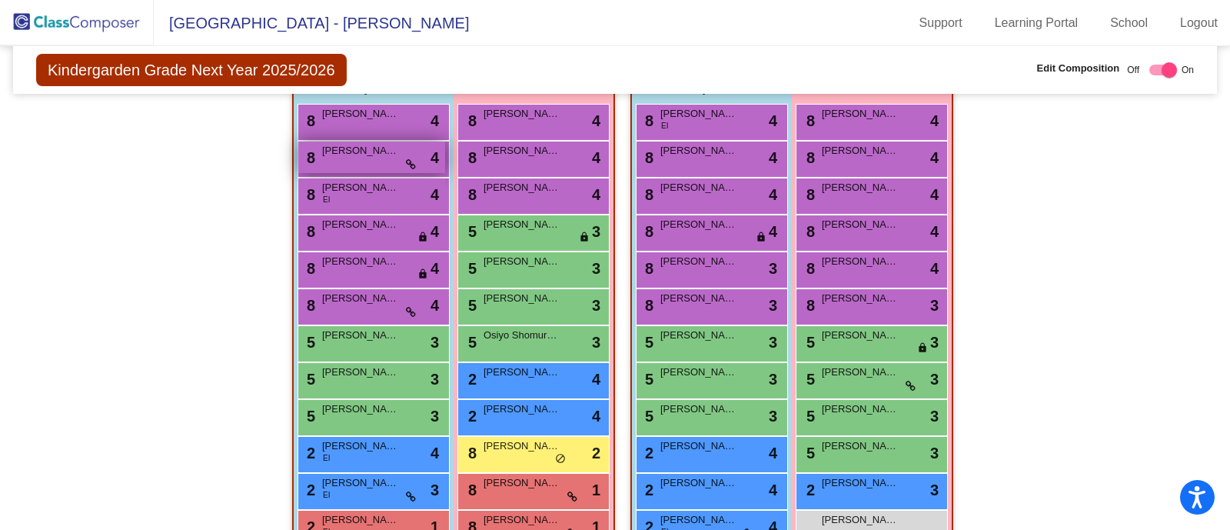
click at [381, 157] on div "8 [PERSON_NAME] lock do_not_disturb_alt 4" at bounding box center [371, 157] width 147 height 32
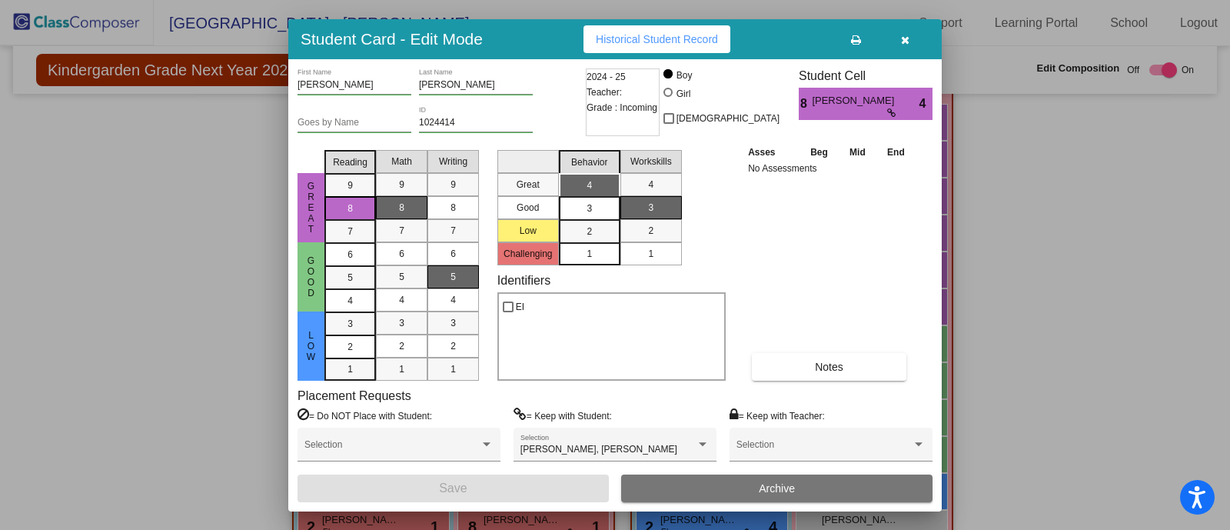
click at [181, 419] on div at bounding box center [615, 265] width 1230 height 530
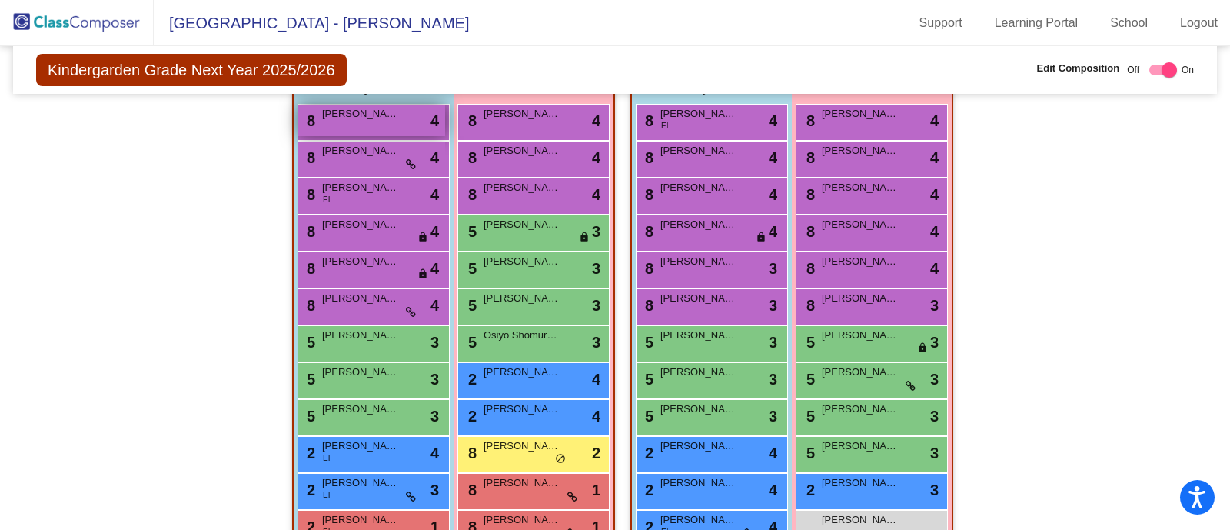
click at [384, 122] on div "8 [PERSON_NAME] lock do_not_disturb_alt 4" at bounding box center [371, 121] width 147 height 32
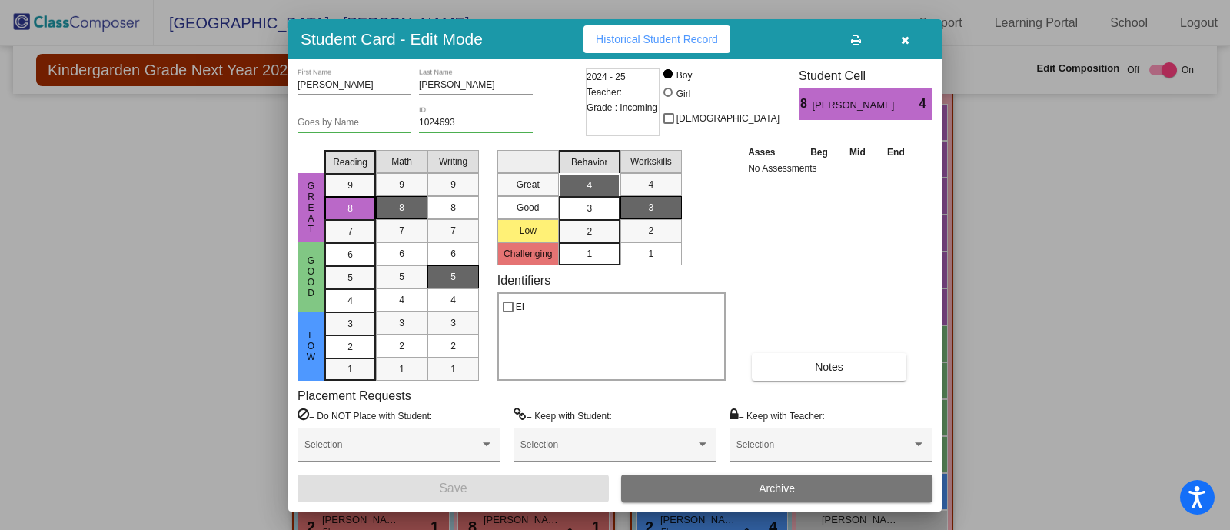
click at [178, 281] on div at bounding box center [615, 265] width 1230 height 530
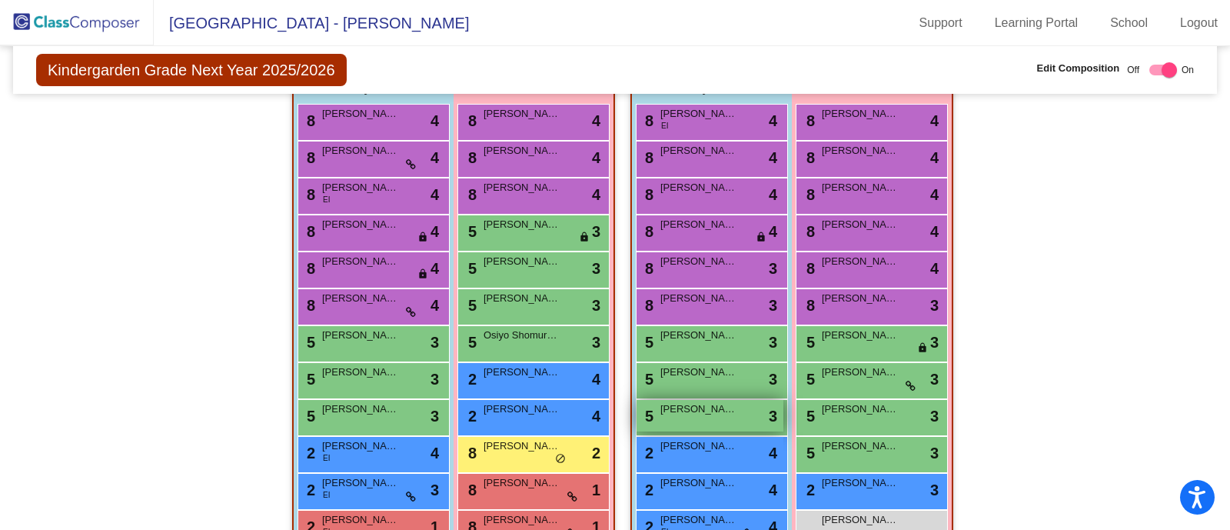
click at [698, 409] on span "[PERSON_NAME]" at bounding box center [699, 408] width 77 height 15
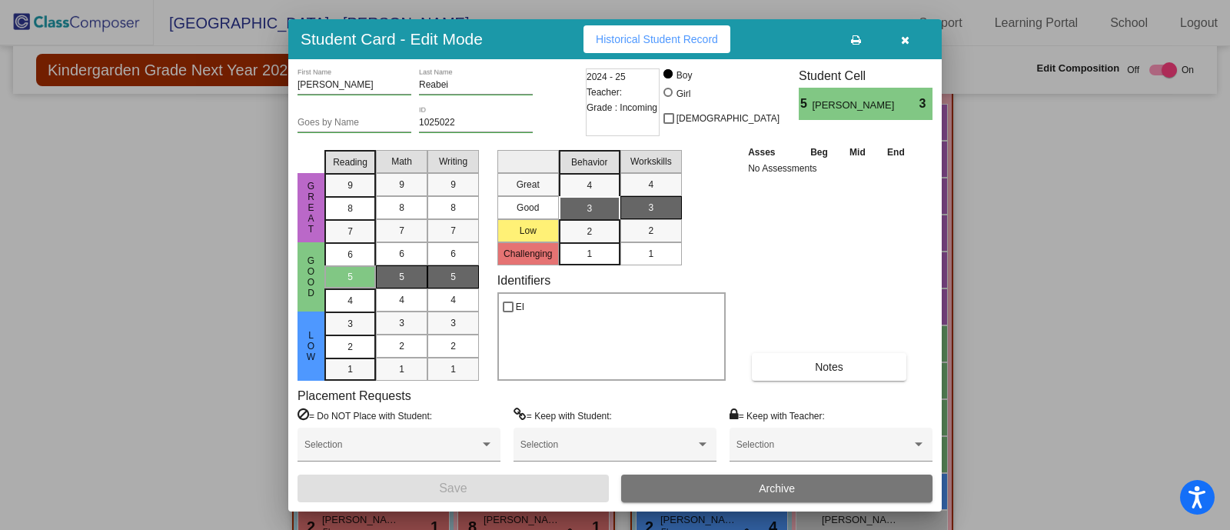
click at [191, 250] on div at bounding box center [615, 265] width 1230 height 530
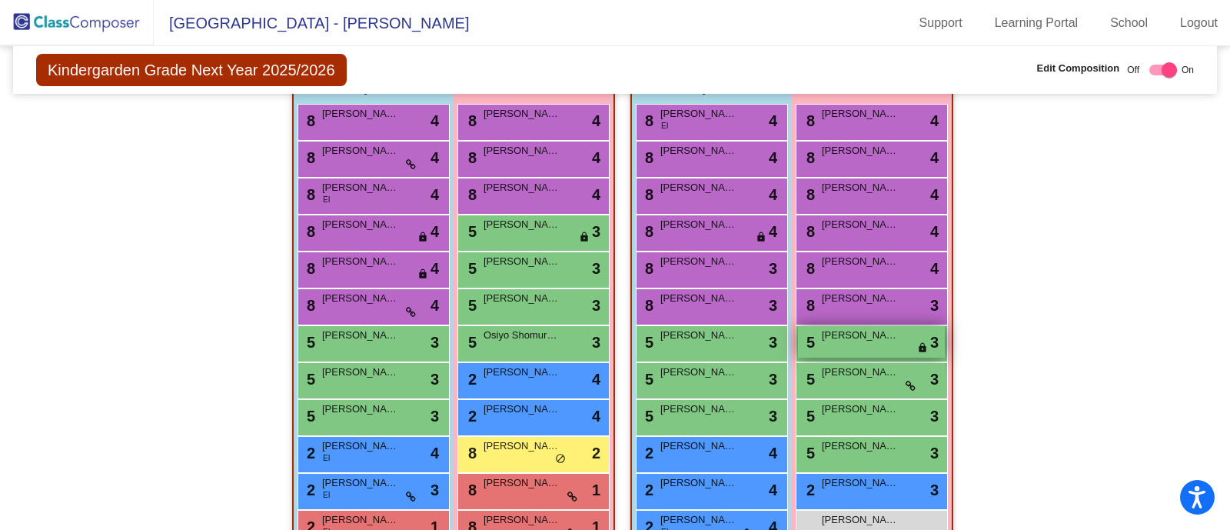
click at [833, 330] on span "[PERSON_NAME]" at bounding box center [860, 335] width 77 height 15
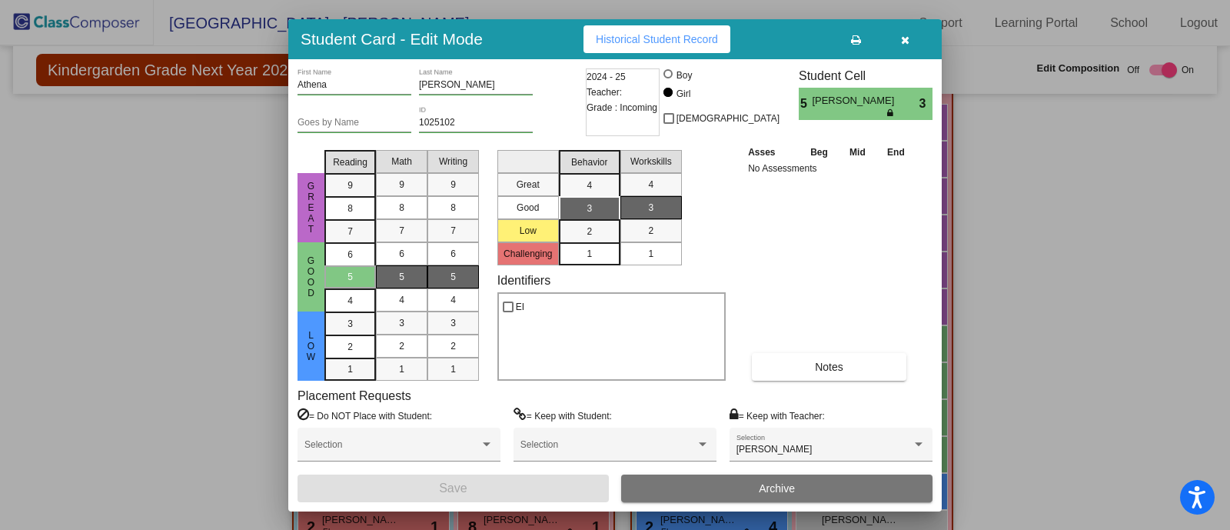
click at [259, 305] on div at bounding box center [615, 265] width 1230 height 530
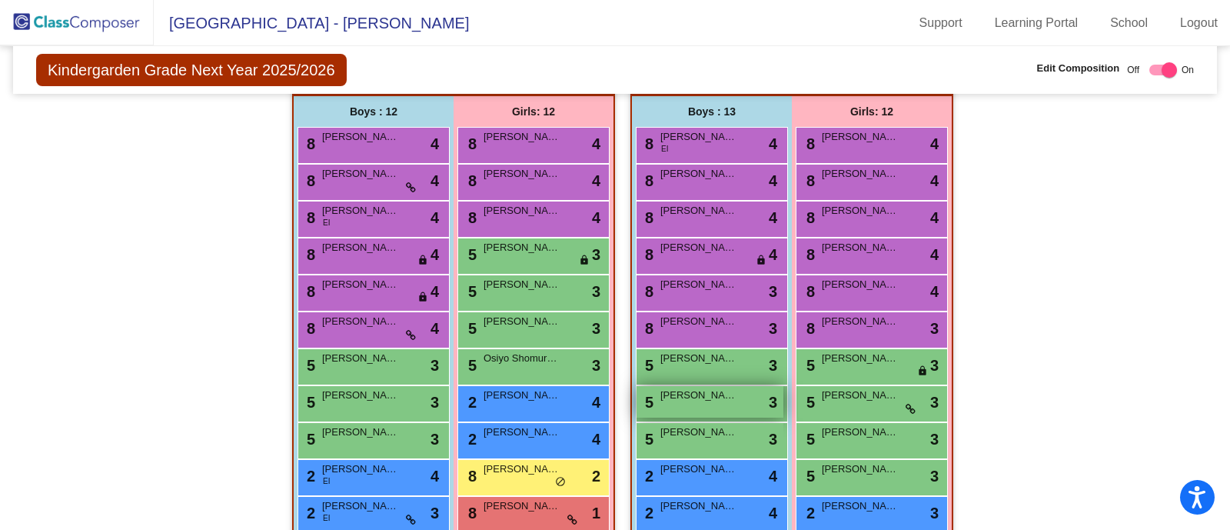
scroll to position [326, 0]
click at [154, 409] on div "Hallway - Hallway Class picture_as_pdf Add Student First Name Last Name Student…" at bounding box center [615, 345] width 1181 height 574
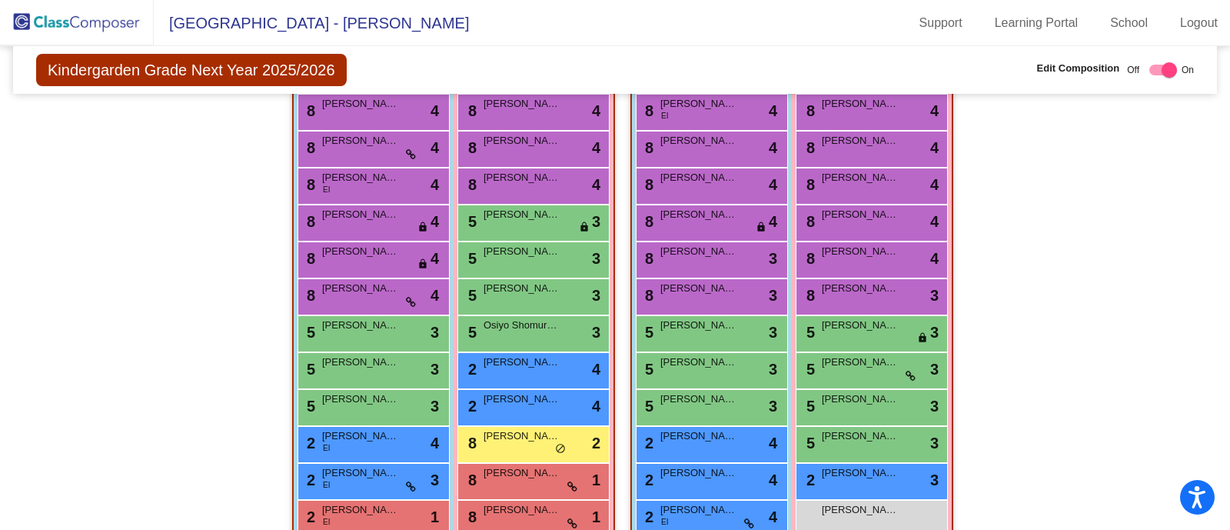
scroll to position [340, 0]
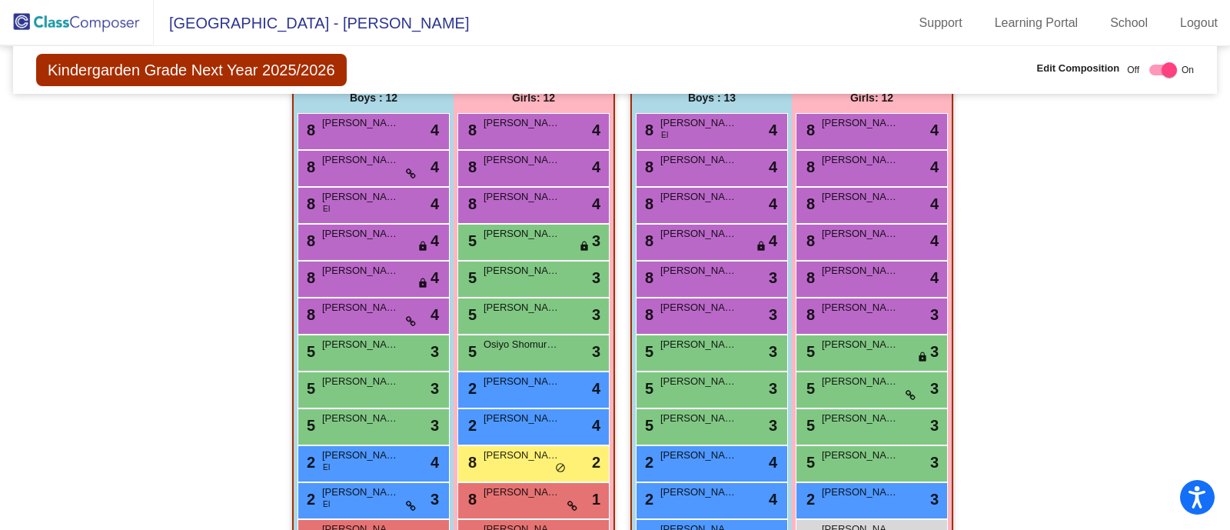
click at [228, 409] on div "Hallway - Hallway Class picture_as_pdf Add Student First Name Last Name Student…" at bounding box center [615, 331] width 1181 height 574
click at [128, 67] on span "Kindergarden Grade Next Year 2025/2026" at bounding box center [191, 70] width 311 height 32
drag, startPoint x: 129, startPoint y: 67, endPoint x: 46, endPoint y: 158, distance: 123.6
click at [46, 158] on div "Hallway - Hallway Class picture_as_pdf Add Student First Name Last Name Student…" at bounding box center [615, 331] width 1181 height 574
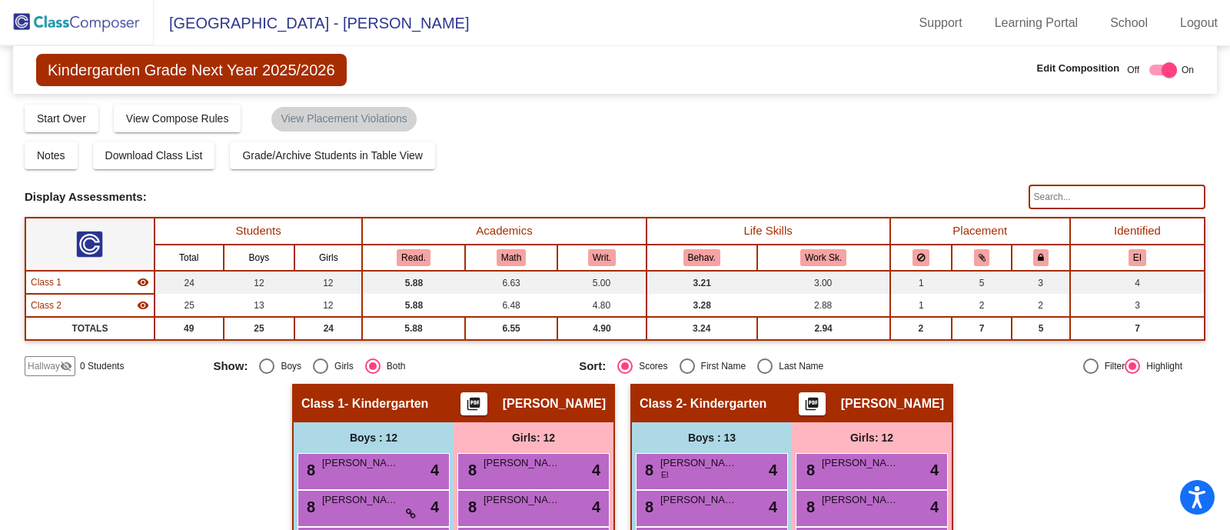
scroll to position [0, 0]
click at [101, 19] on img at bounding box center [77, 22] width 154 height 45
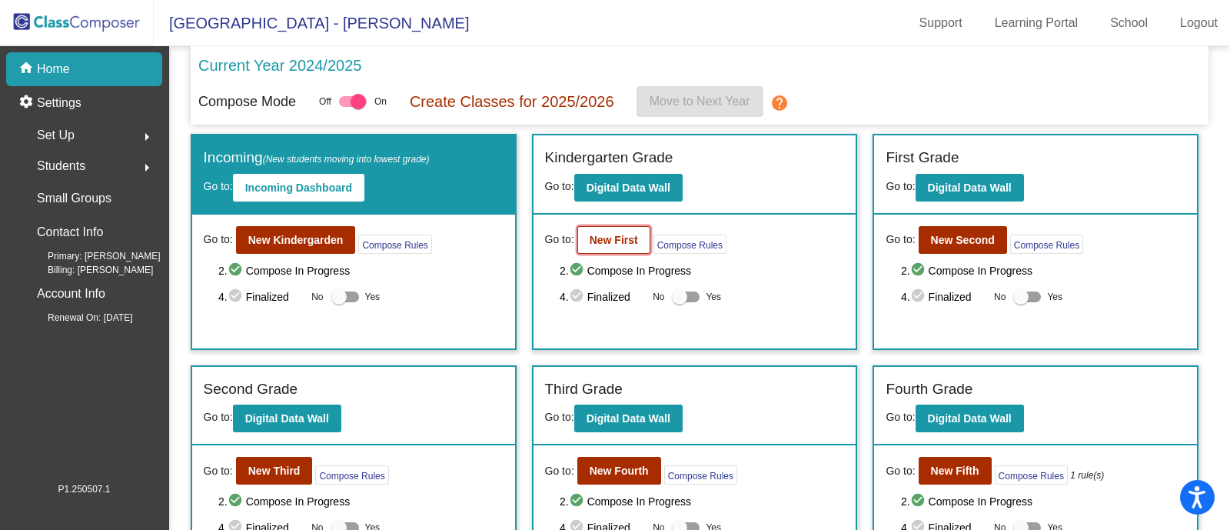
click at [611, 241] on b "New First" at bounding box center [614, 240] width 48 height 12
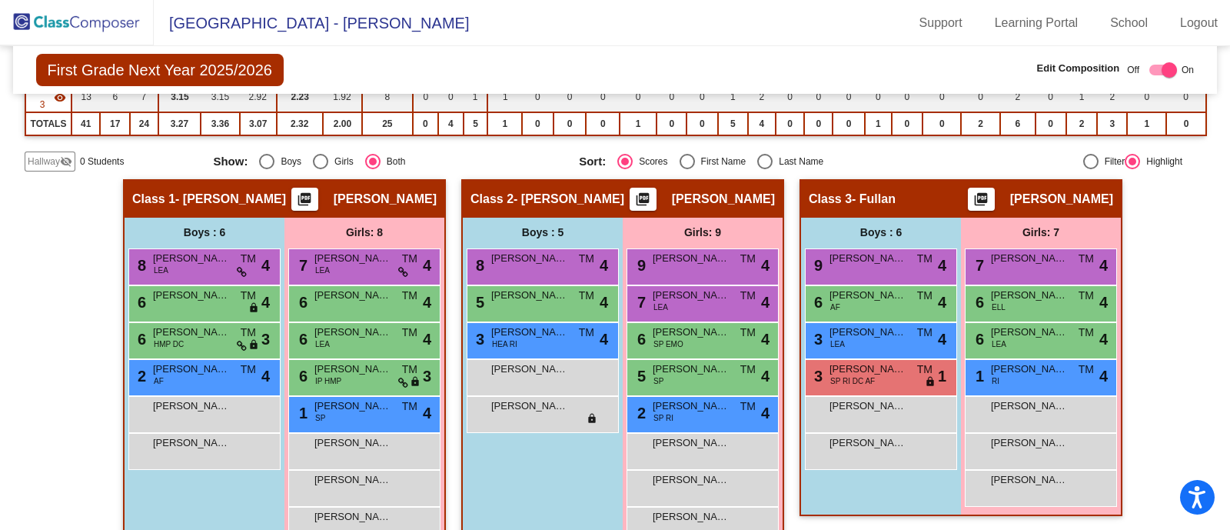
scroll to position [305, 0]
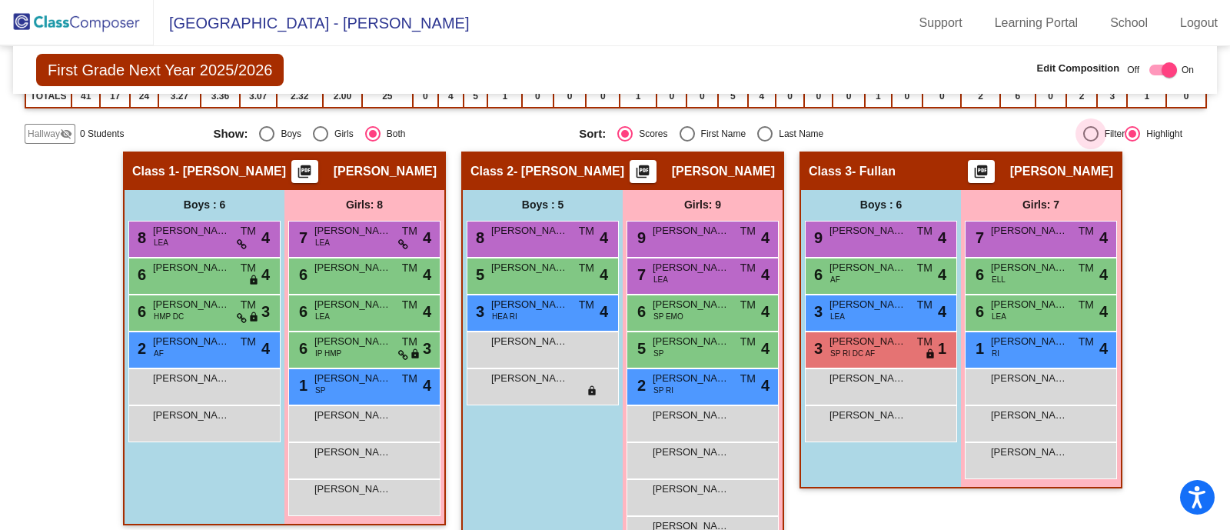
click at [1116, 128] on div "Filter" at bounding box center [1112, 134] width 27 height 14
click at [1091, 141] on input "Filter" at bounding box center [1090, 141] width 1 height 1
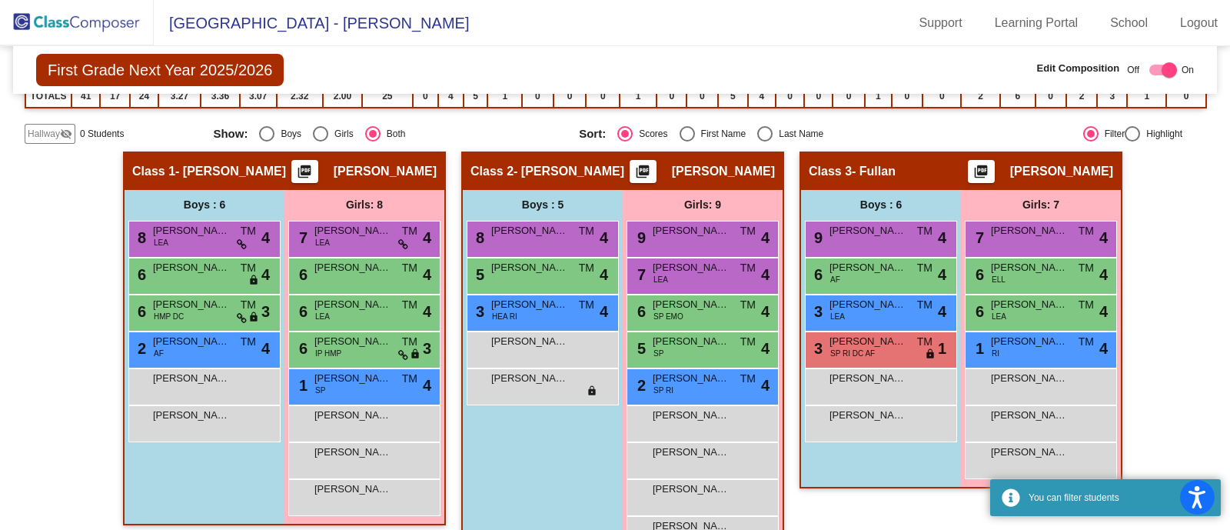
click at [1116, 128] on div "Filter" at bounding box center [1112, 134] width 27 height 14
click at [1091, 141] on input "Filter" at bounding box center [1090, 141] width 1 height 1
radio input "true"
radio input "false"
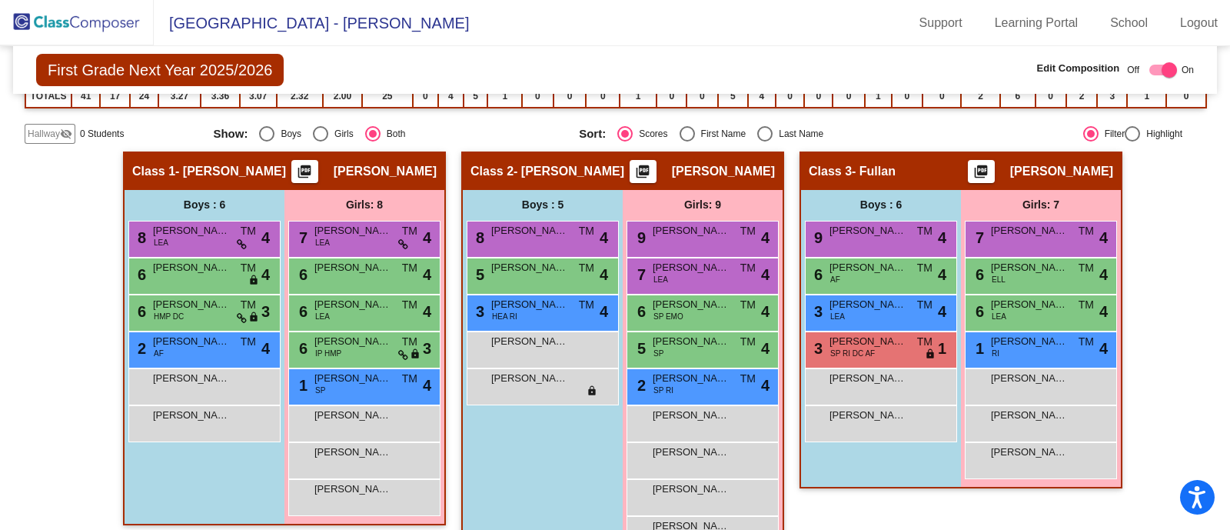
click at [1180, 153] on div "Hallway - Hallway Class picture_as_pdf Add Student First Name Last Name Student…" at bounding box center [615, 364] width 1181 height 426
drag, startPoint x: 1180, startPoint y: 153, endPoint x: 1183, endPoint y: 167, distance: 14.0
click at [1183, 167] on div "Hallway - Hallway Class picture_as_pdf Add Student First Name Last Name Student…" at bounding box center [615, 364] width 1181 height 426
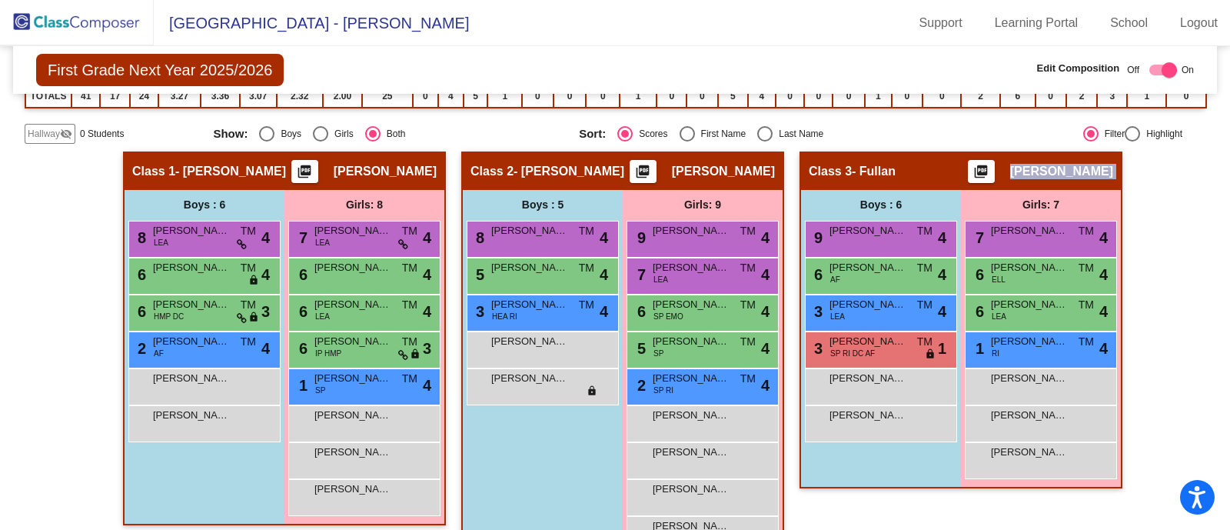
click at [1183, 167] on div "Hallway - Hallway Class picture_as_pdf Add Student First Name Last Name Student…" at bounding box center [615, 364] width 1181 height 426
click at [1184, 167] on div "Hallway - Hallway Class picture_as_pdf Add Student First Name Last Name Student…" at bounding box center [615, 364] width 1181 height 426
checkbox input "false"
